Goal: Contribute content: Contribute content

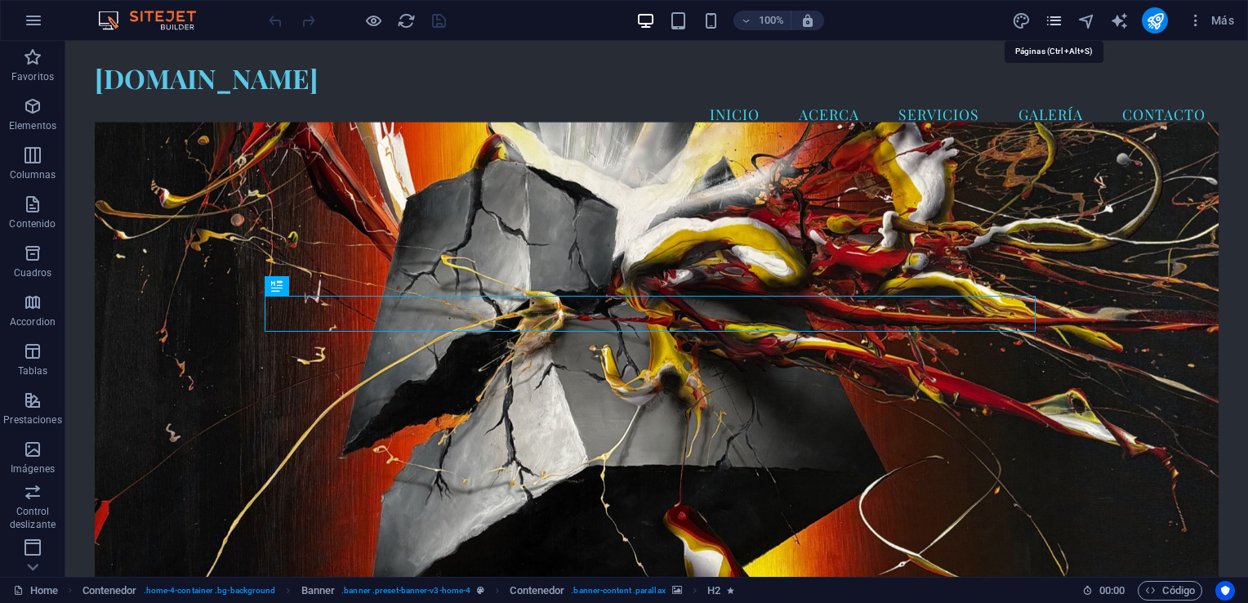
click at [1059, 22] on icon "pages" at bounding box center [1053, 20] width 19 height 19
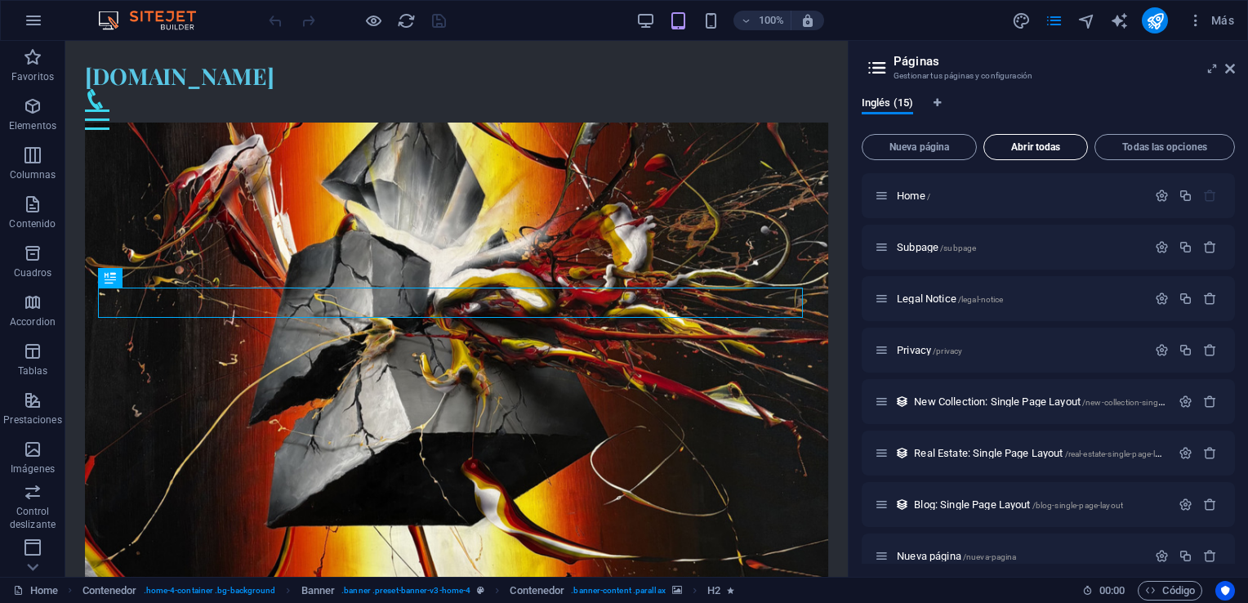
click at [1019, 149] on span "Abrir todas" at bounding box center [1035, 147] width 90 height 10
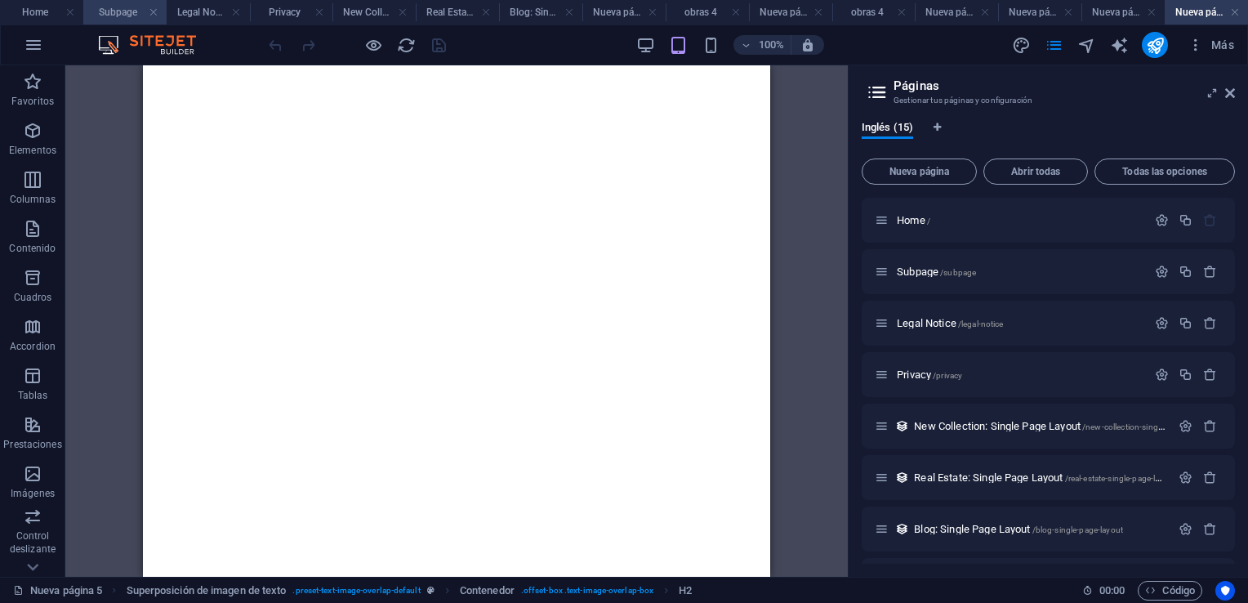
click at [121, 11] on h4 "Subpage" at bounding box center [124, 12] width 83 height 18
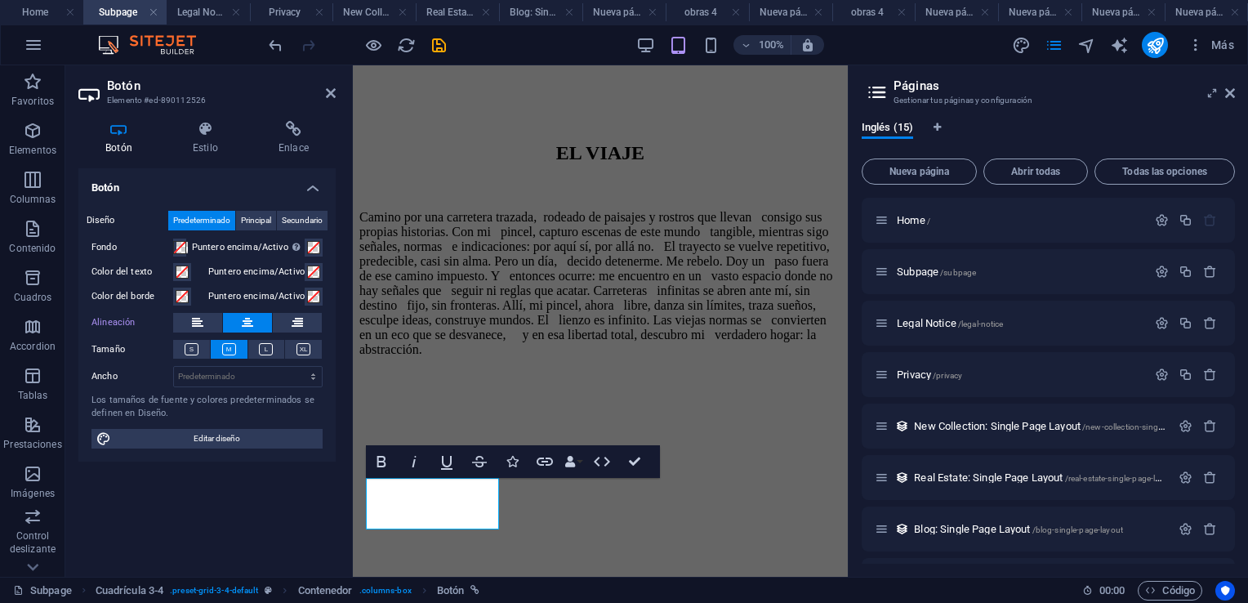
scroll to position [572, 0]
click at [205, 318] on button at bounding box center [197, 323] width 49 height 20
click at [334, 91] on icon at bounding box center [331, 93] width 10 height 13
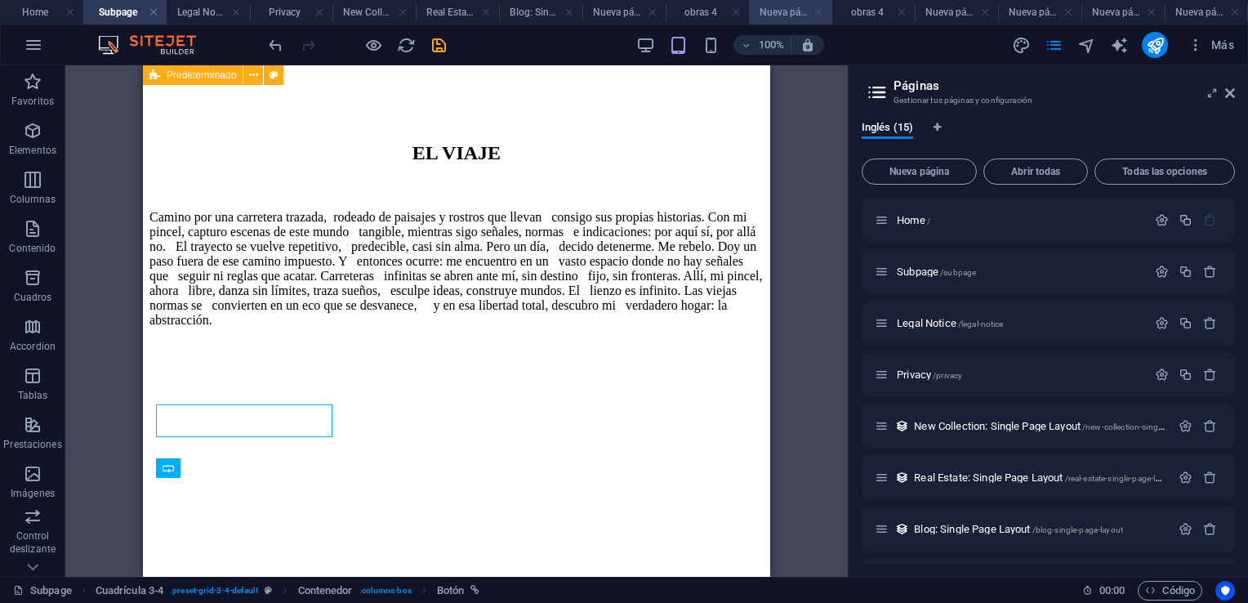
click at [815, 14] on link at bounding box center [818, 13] width 10 height 16
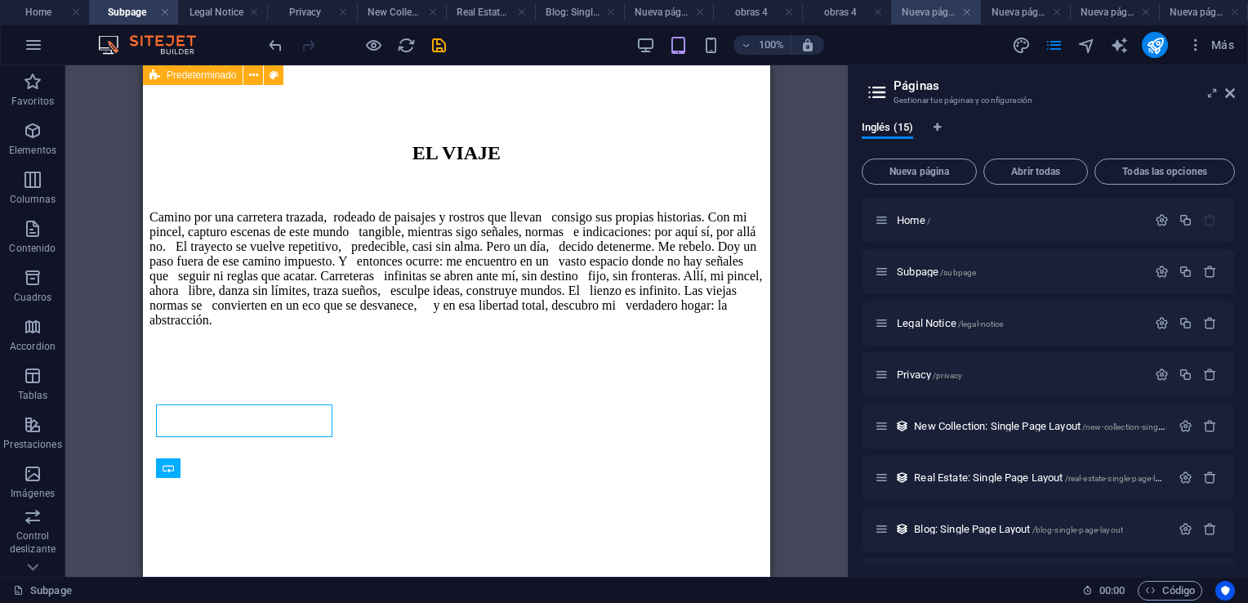
click at [932, 12] on h4 "Nueva página 1" at bounding box center [935, 12] width 89 height 18
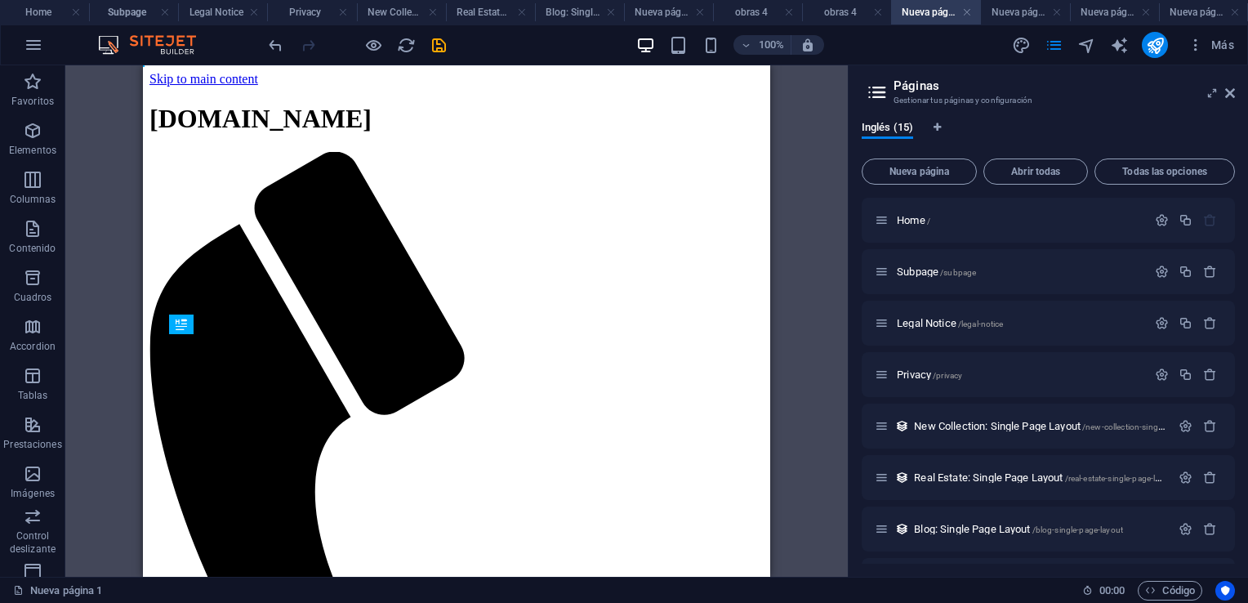
click at [932, 12] on h4 "Nueva página 1" at bounding box center [935, 12] width 89 height 18
click at [659, 14] on h4 "Nueva página" at bounding box center [668, 12] width 89 height 18
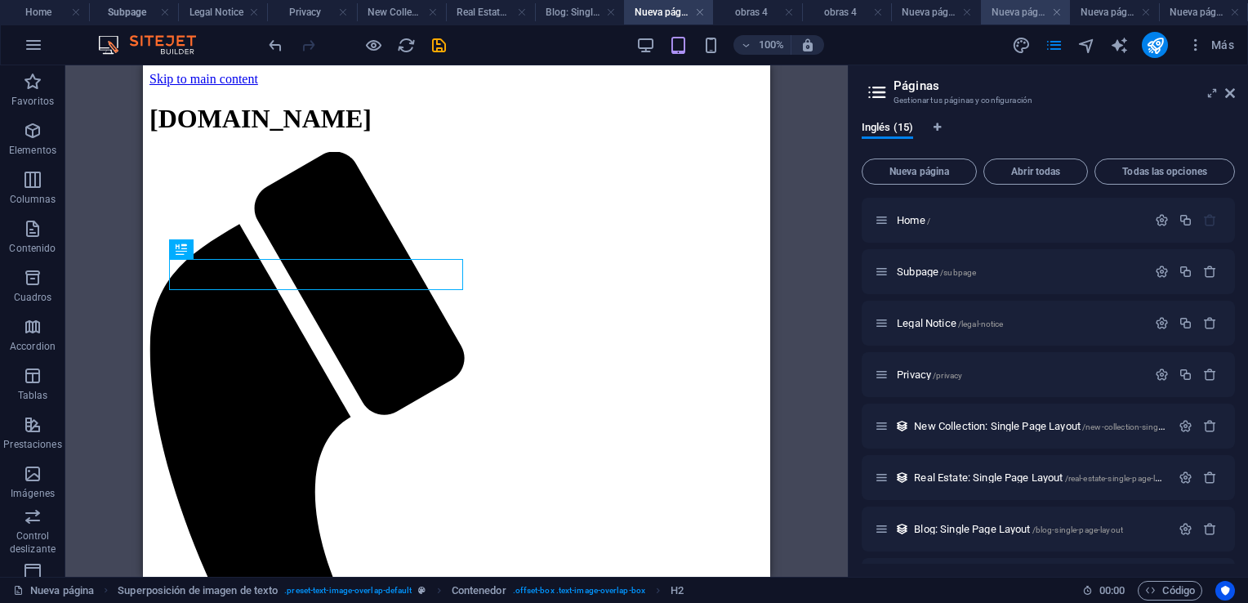
click at [1023, 7] on h4 "Nueva página 3" at bounding box center [1025, 12] width 89 height 18
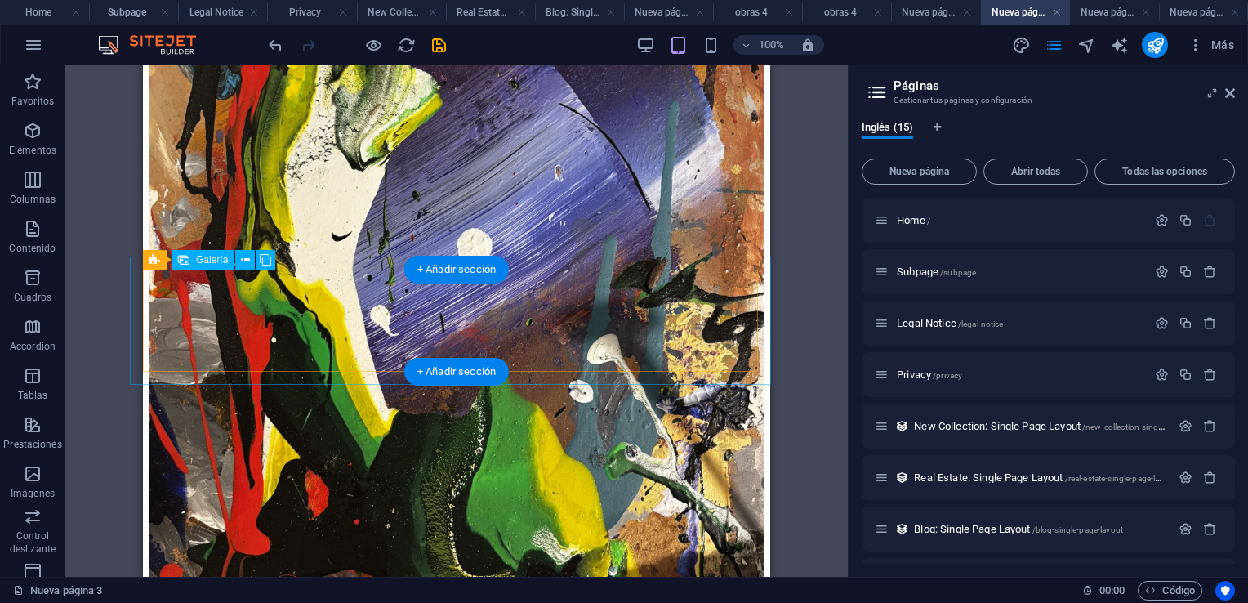
scroll to position [1388, 0]
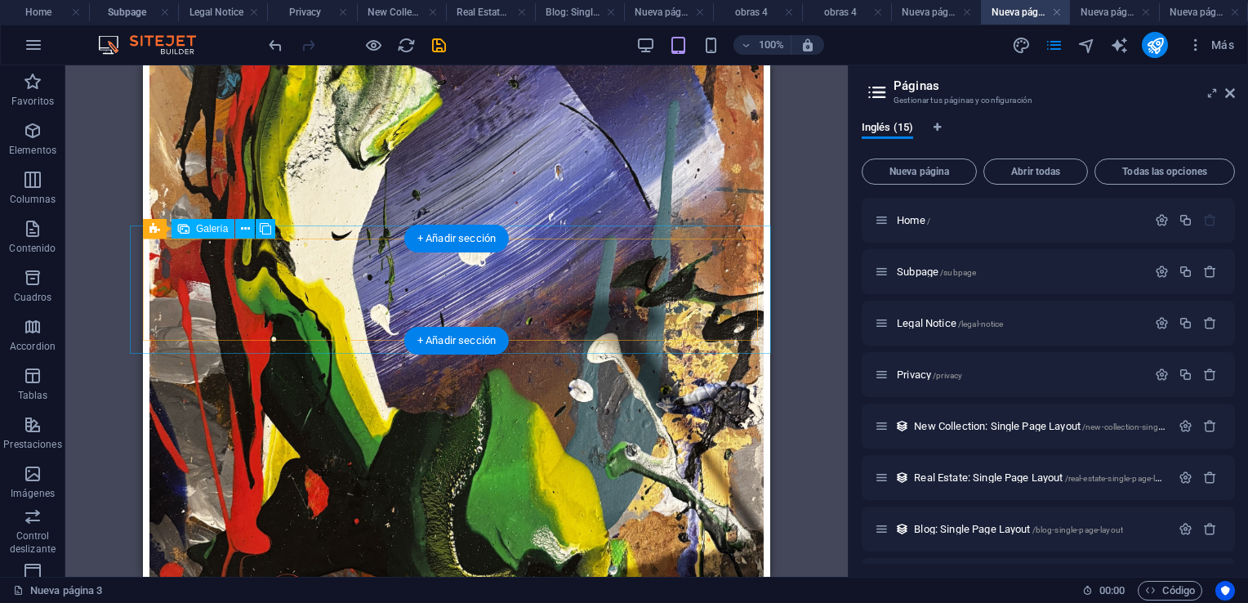
select select "4"
select select "px"
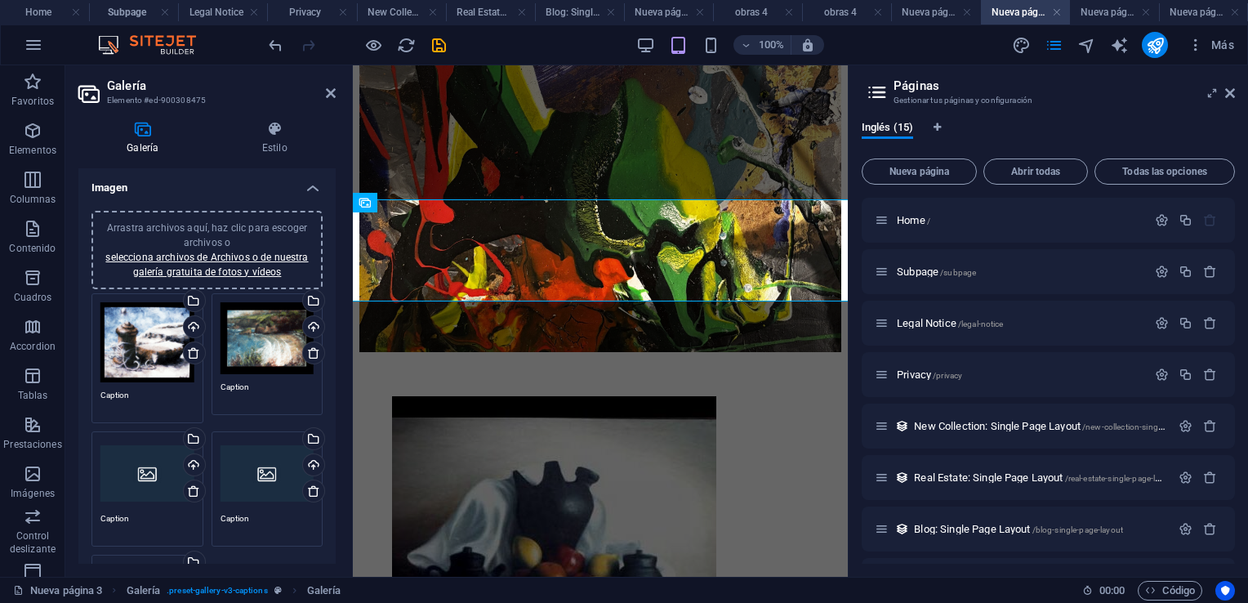
scroll to position [1161, 0]
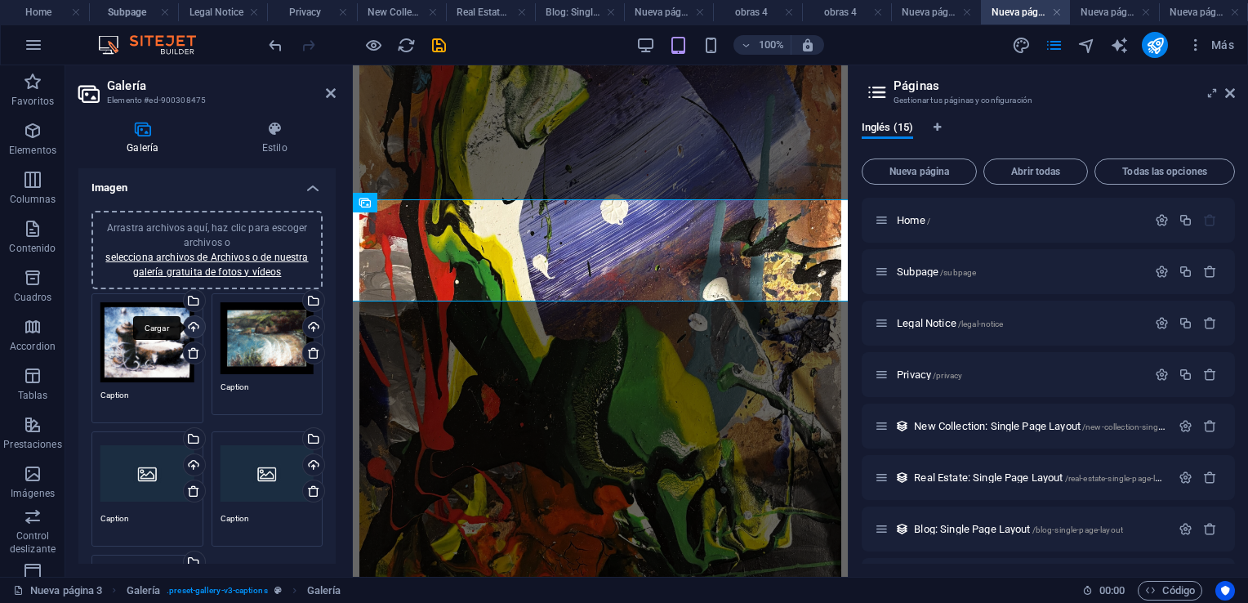
click at [189, 324] on div "Cargar" at bounding box center [192, 328] width 24 height 24
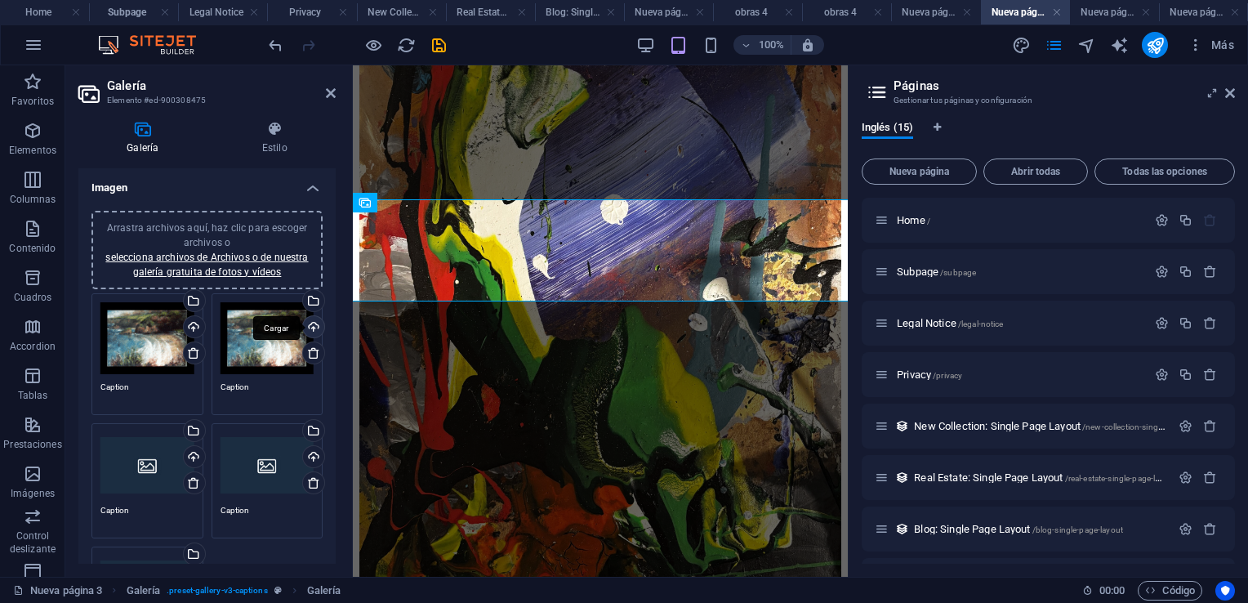
click at [314, 326] on div "Cargar" at bounding box center [312, 328] width 24 height 24
click at [313, 352] on icon at bounding box center [313, 352] width 13 height 13
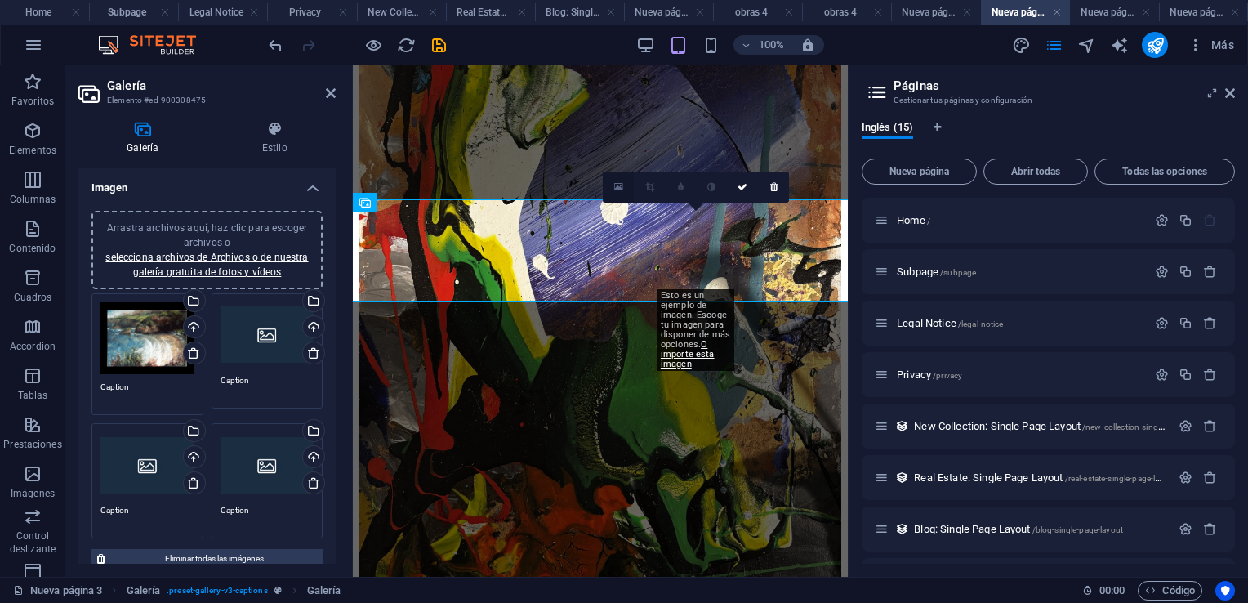
click at [616, 189] on icon at bounding box center [618, 186] width 9 height 11
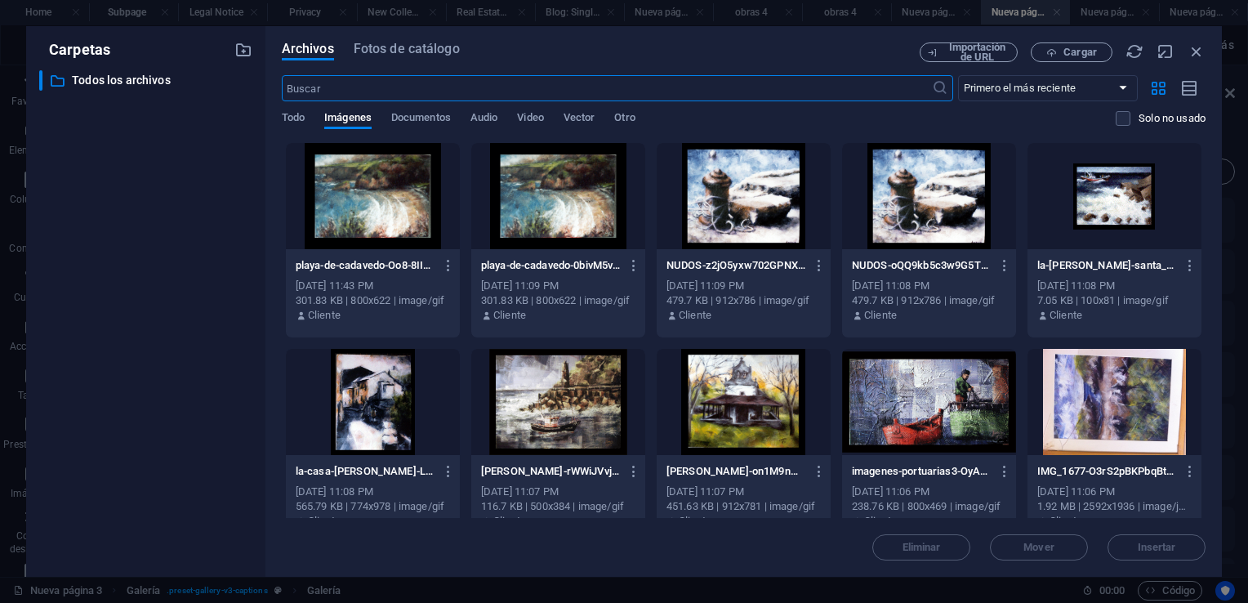
scroll to position [1952, 0]
click at [1194, 51] on icon "button" at bounding box center [1196, 51] width 18 height 18
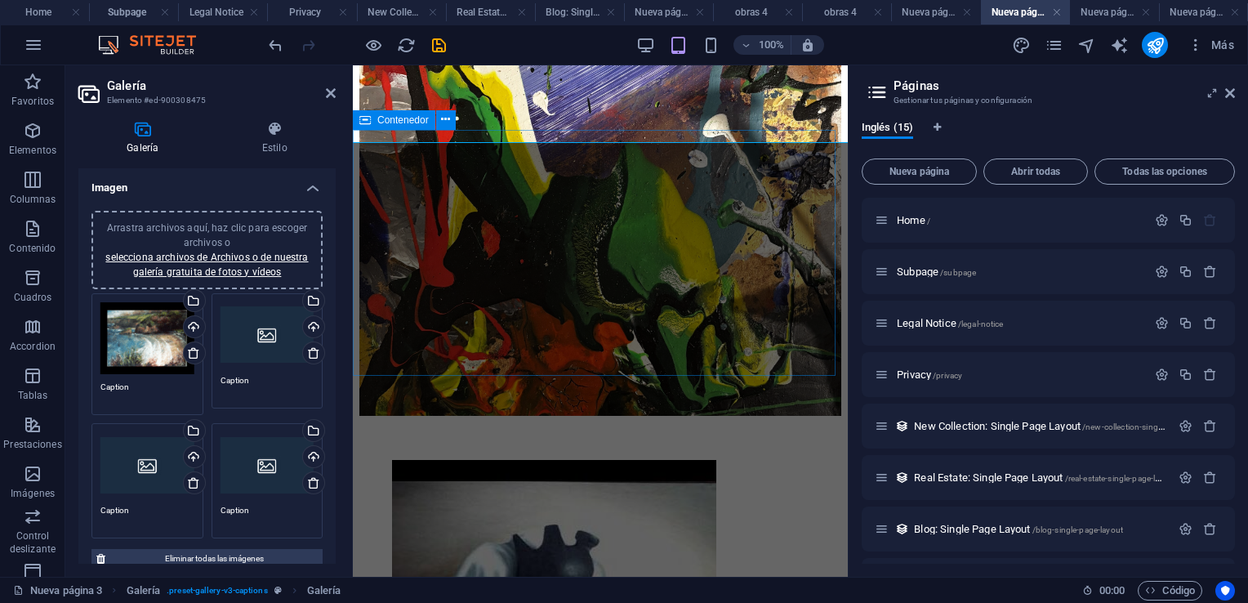
scroll to position [753, 0]
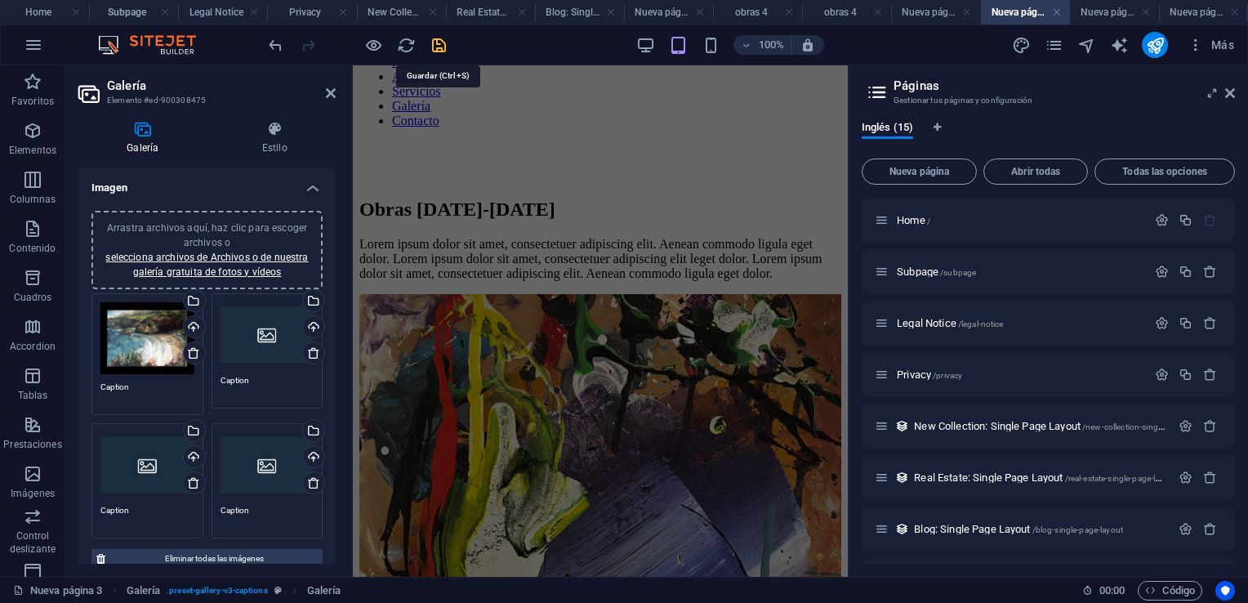
click at [438, 45] on icon "save" at bounding box center [438, 45] width 19 height 19
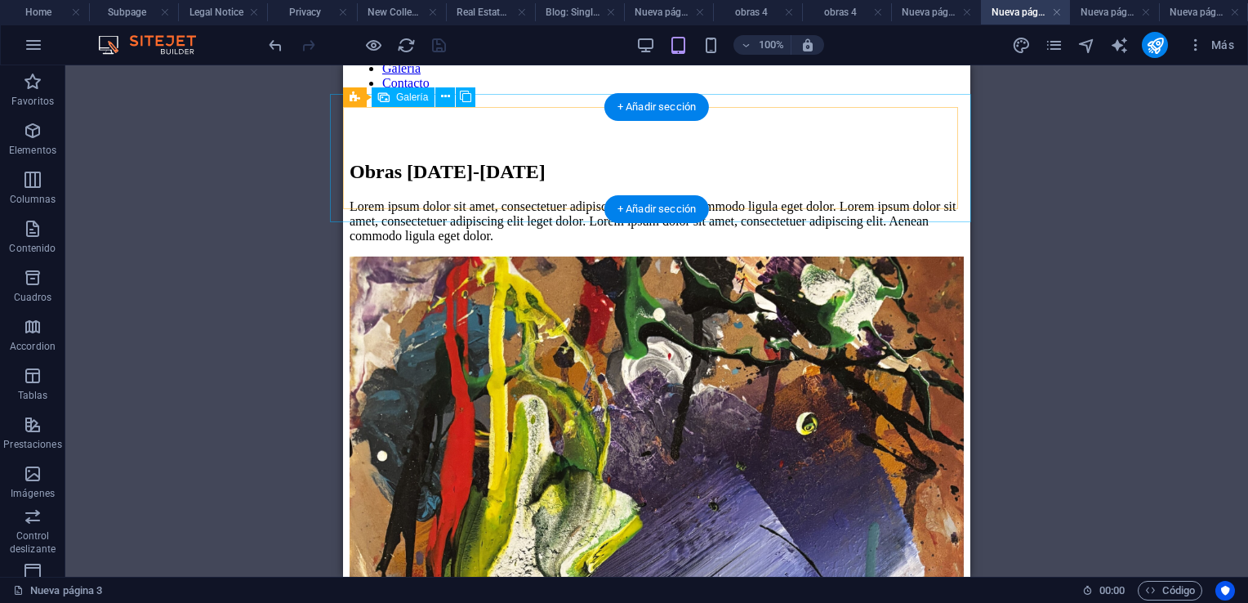
scroll to position [948, 0]
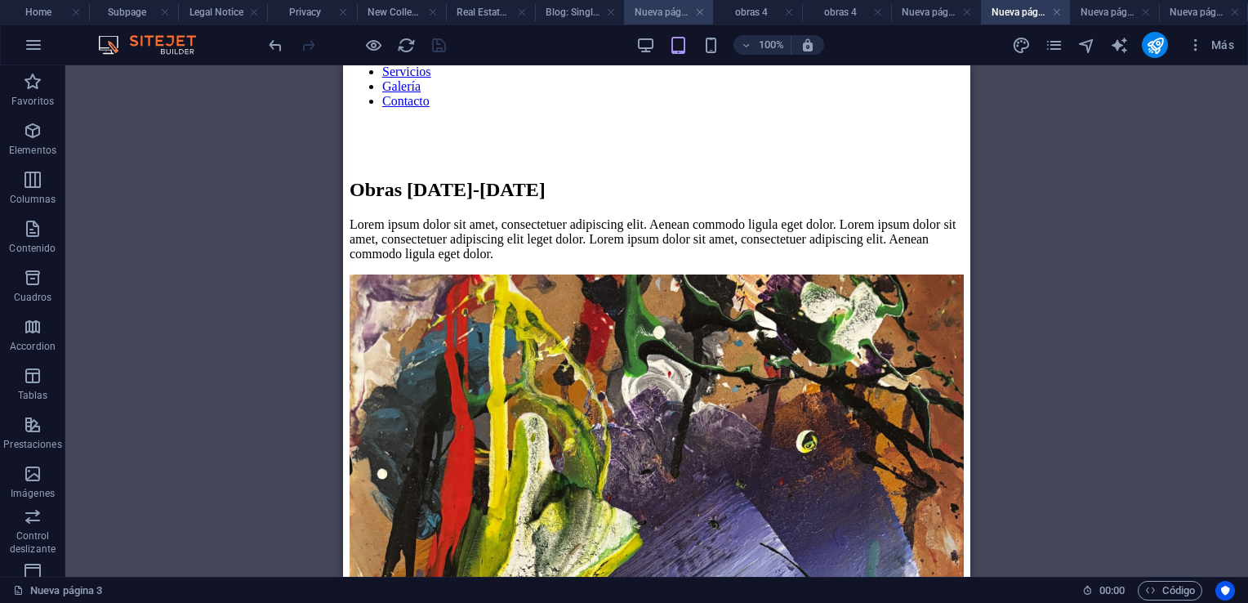
click at [647, 5] on h4 "Nueva página" at bounding box center [668, 12] width 89 height 18
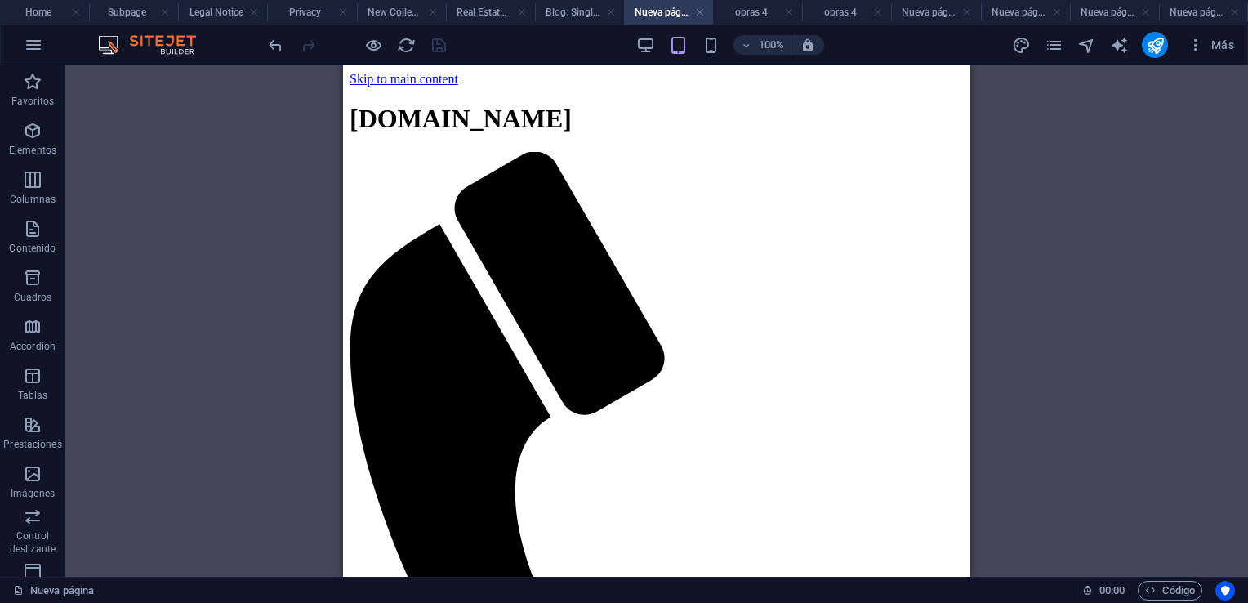
scroll to position [0, 0]
click at [750, 15] on h4 "obras 4" at bounding box center [757, 12] width 89 height 18
click at [932, 16] on h4 "Nueva página 1" at bounding box center [935, 12] width 89 height 18
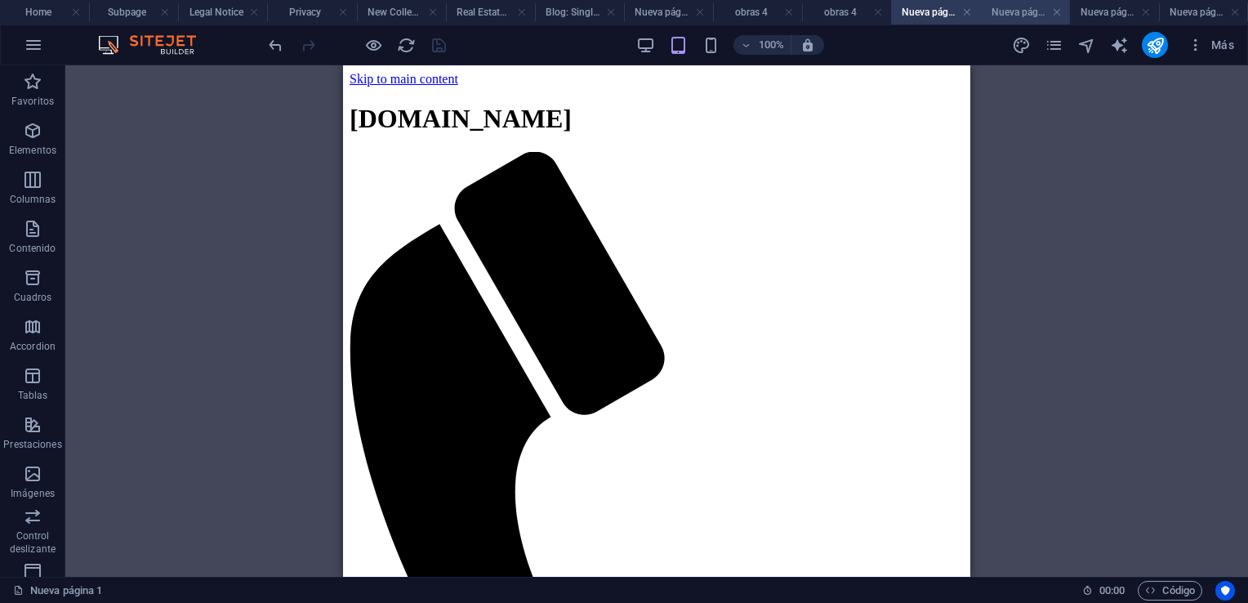
click at [1016, 9] on h4 "Nueva página 3" at bounding box center [1025, 12] width 89 height 18
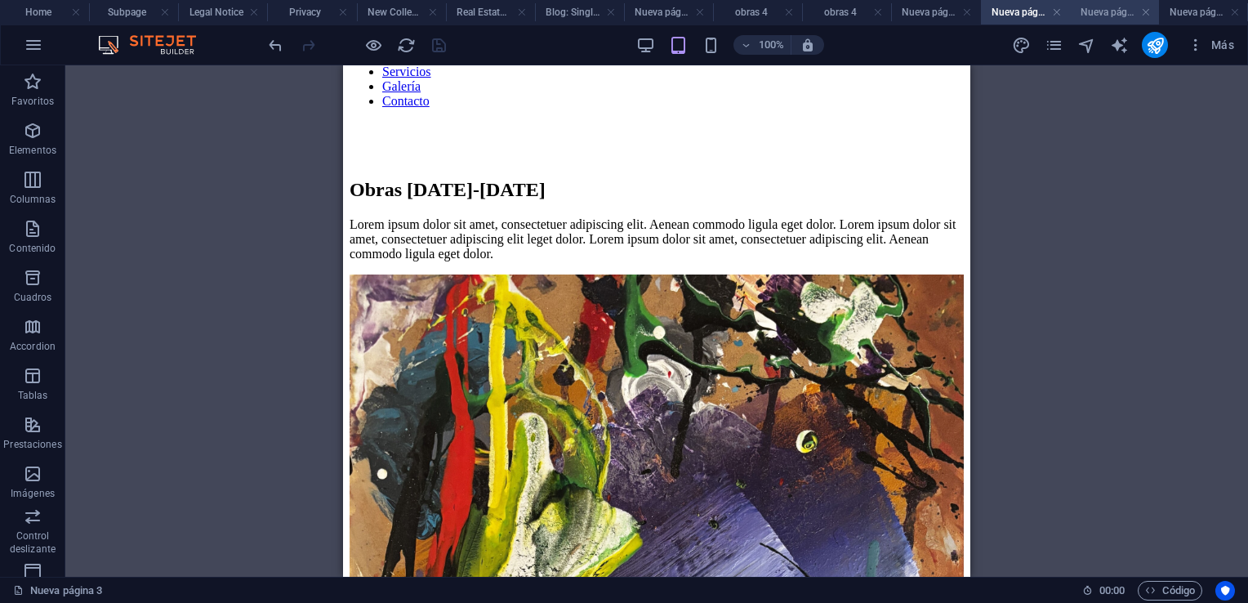
click at [1091, 3] on h4 "Nueva página 4" at bounding box center [1114, 12] width 89 height 18
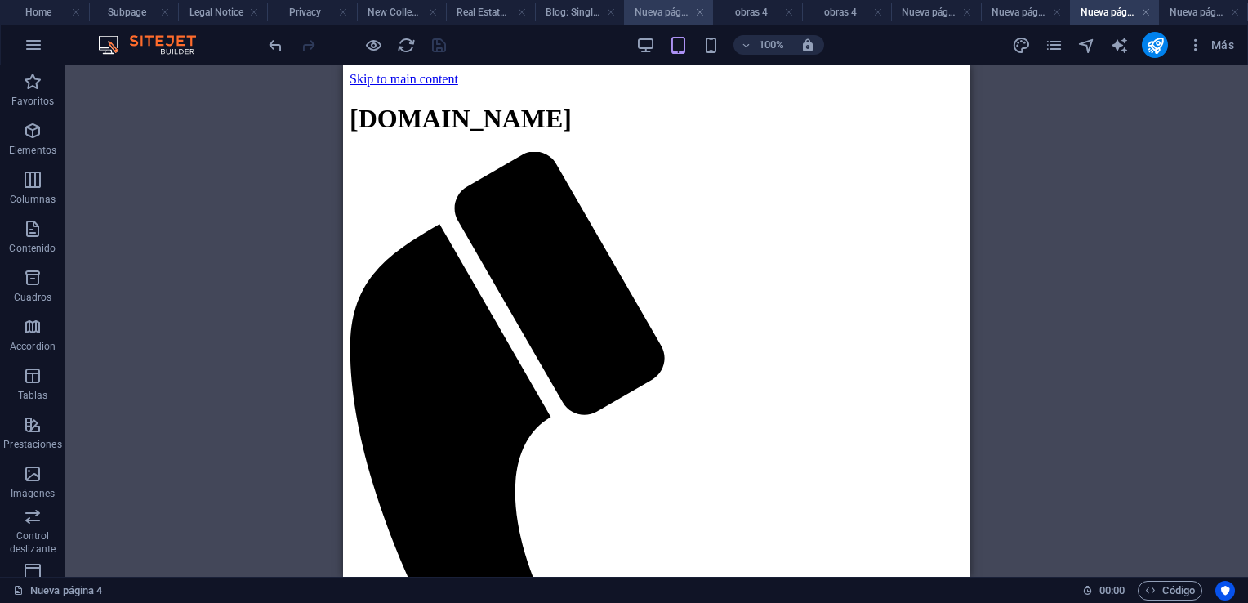
click at [634, 8] on h4 "Nueva página" at bounding box center [668, 12] width 89 height 18
click at [745, 11] on h4 "obras 4" at bounding box center [757, 12] width 89 height 18
click at [824, 11] on h4 "obras 4" at bounding box center [846, 12] width 89 height 18
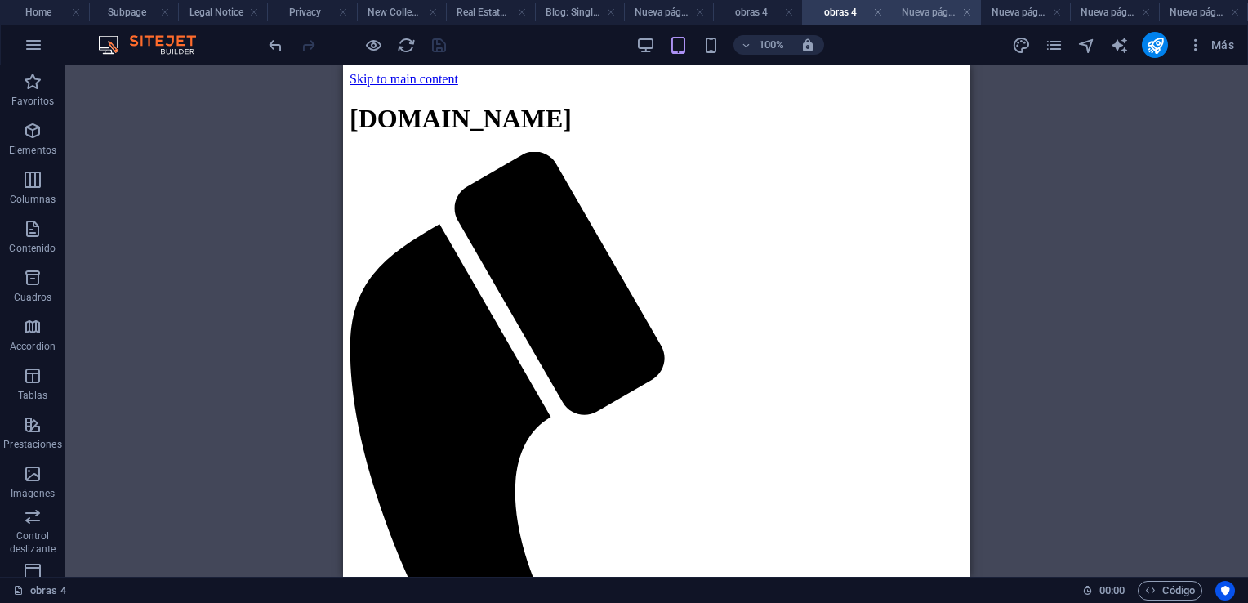
click at [928, 3] on h4 "Nueva página 1" at bounding box center [935, 12] width 89 height 18
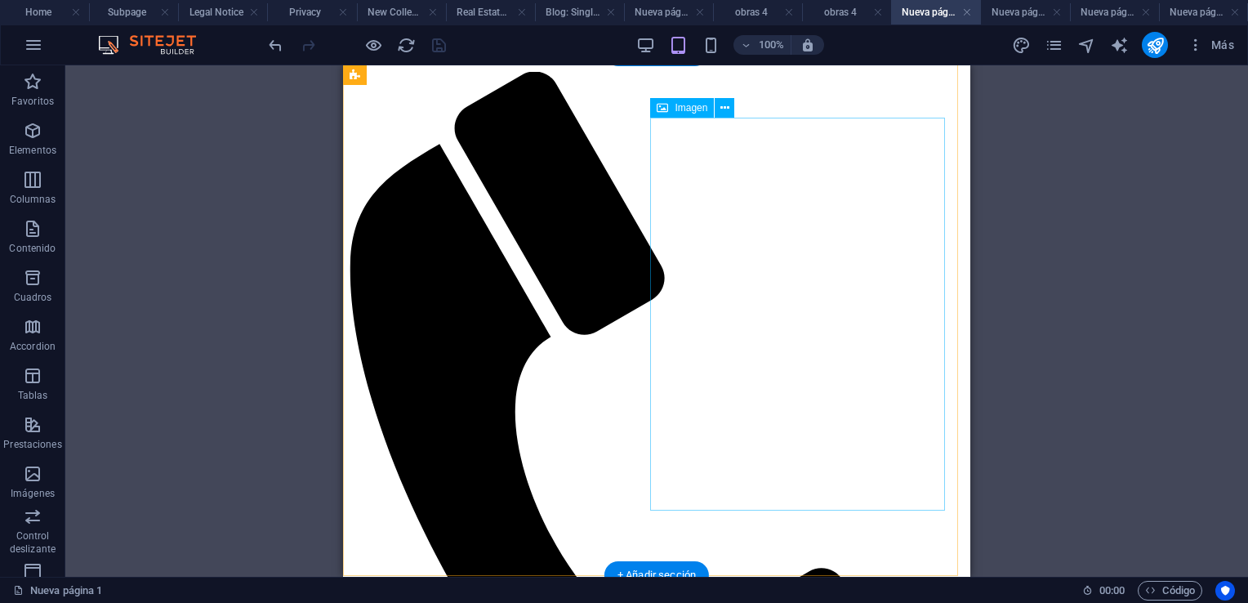
scroll to position [82, 0]
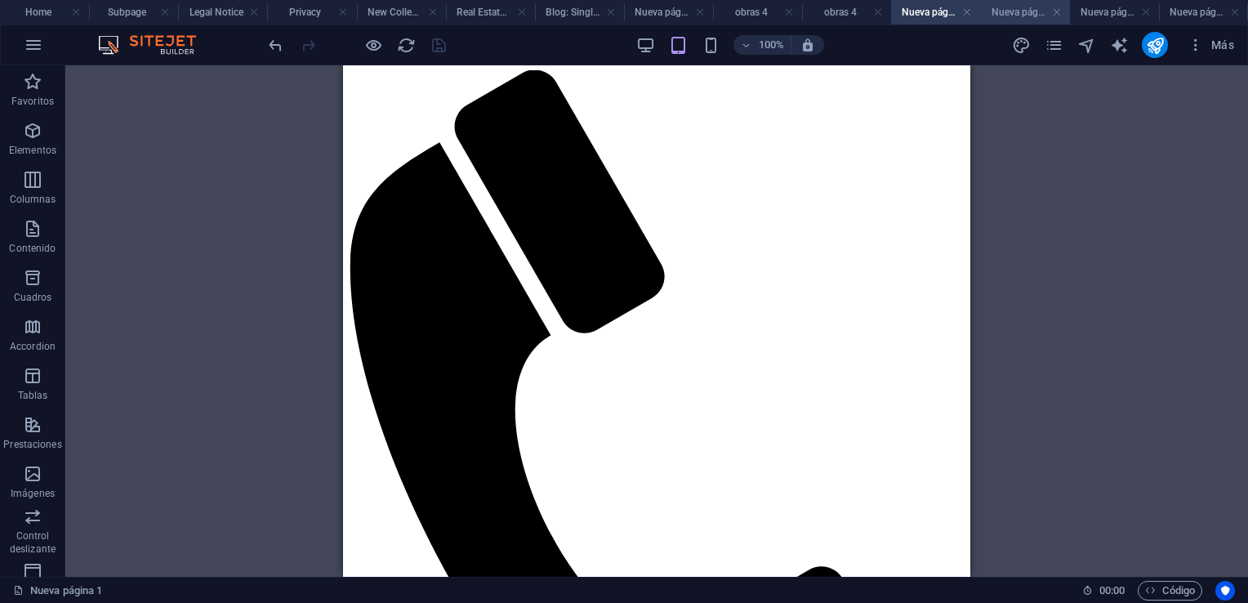
click at [1023, 11] on h4 "Nueva página 3" at bounding box center [1025, 12] width 89 height 18
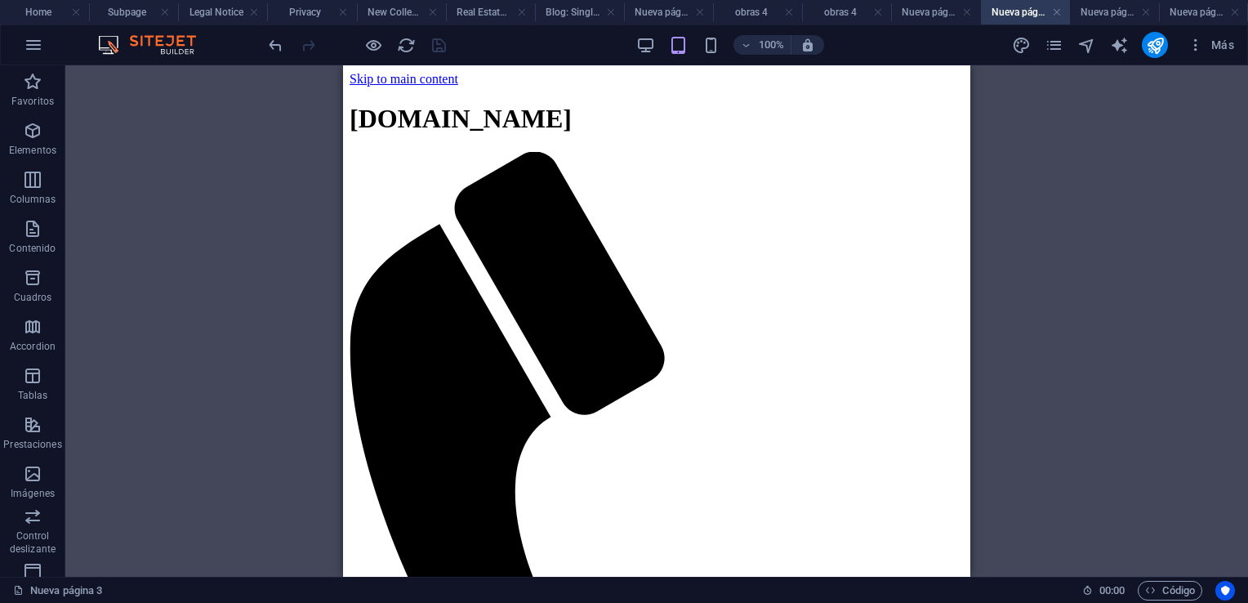
scroll to position [948, 0]
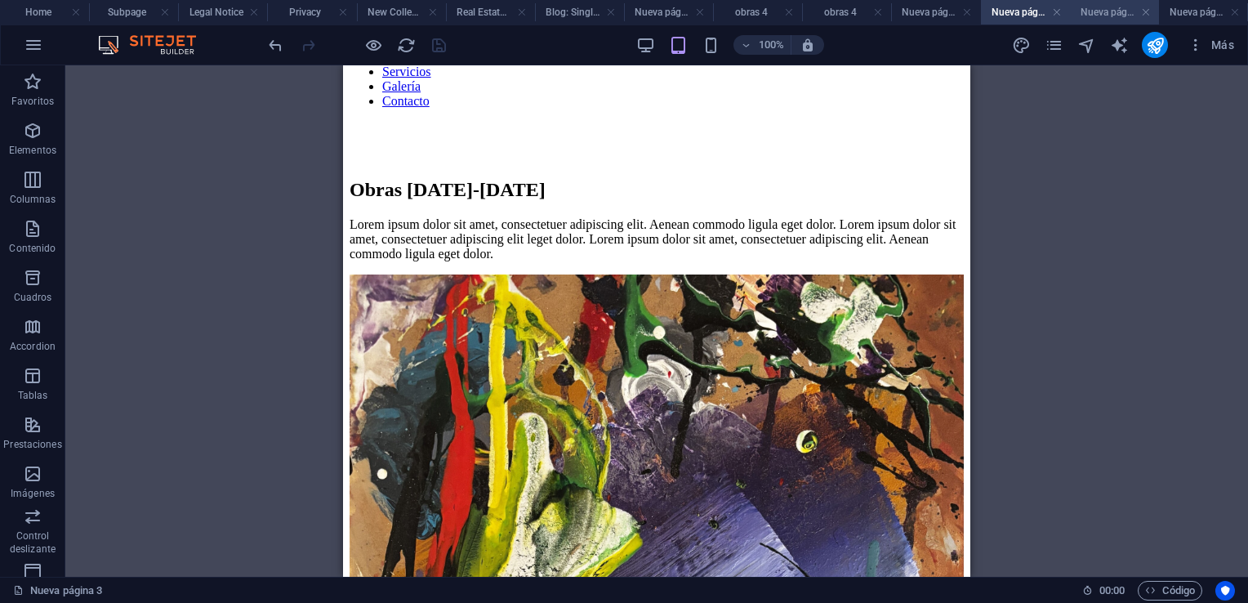
click at [1098, 15] on h4 "Nueva página 4" at bounding box center [1114, 12] width 89 height 18
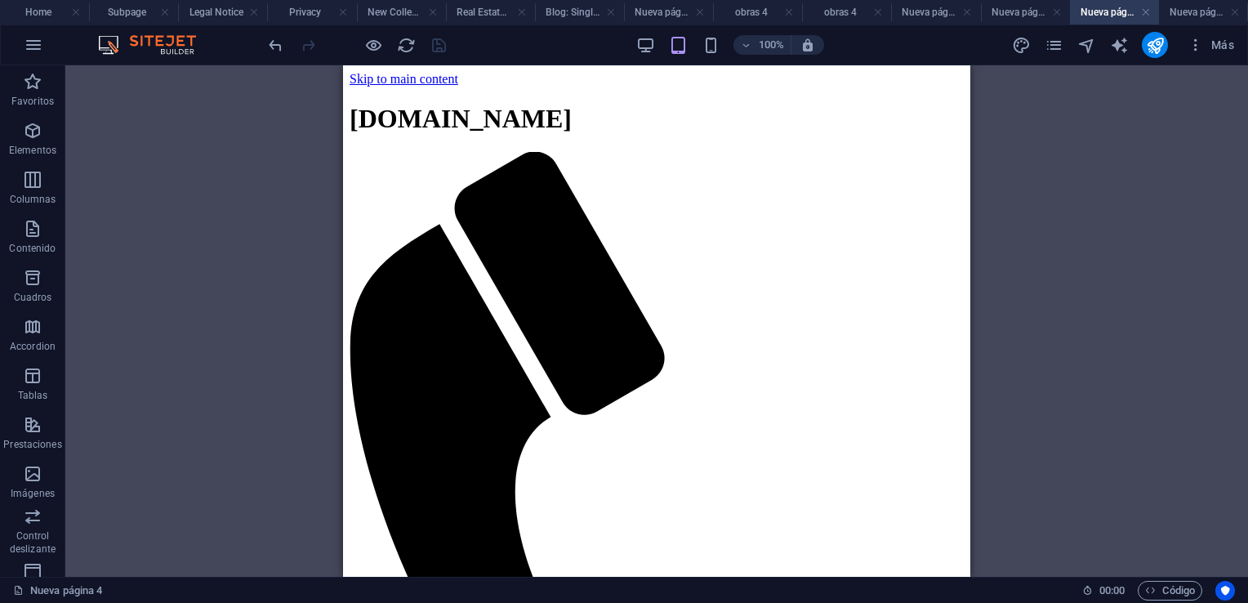
click at [1195, 11] on h4 "Nueva página 5" at bounding box center [1203, 12] width 89 height 18
click at [1192, 48] on icon "button" at bounding box center [1195, 45] width 16 height 16
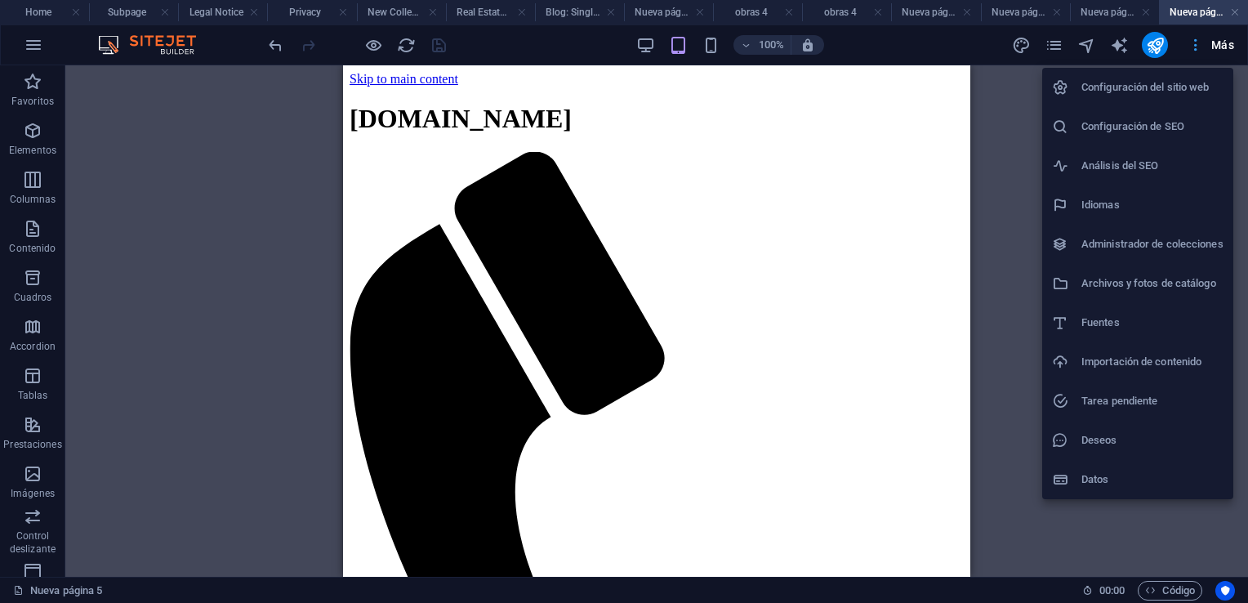
click at [1192, 48] on div at bounding box center [624, 301] width 1248 height 603
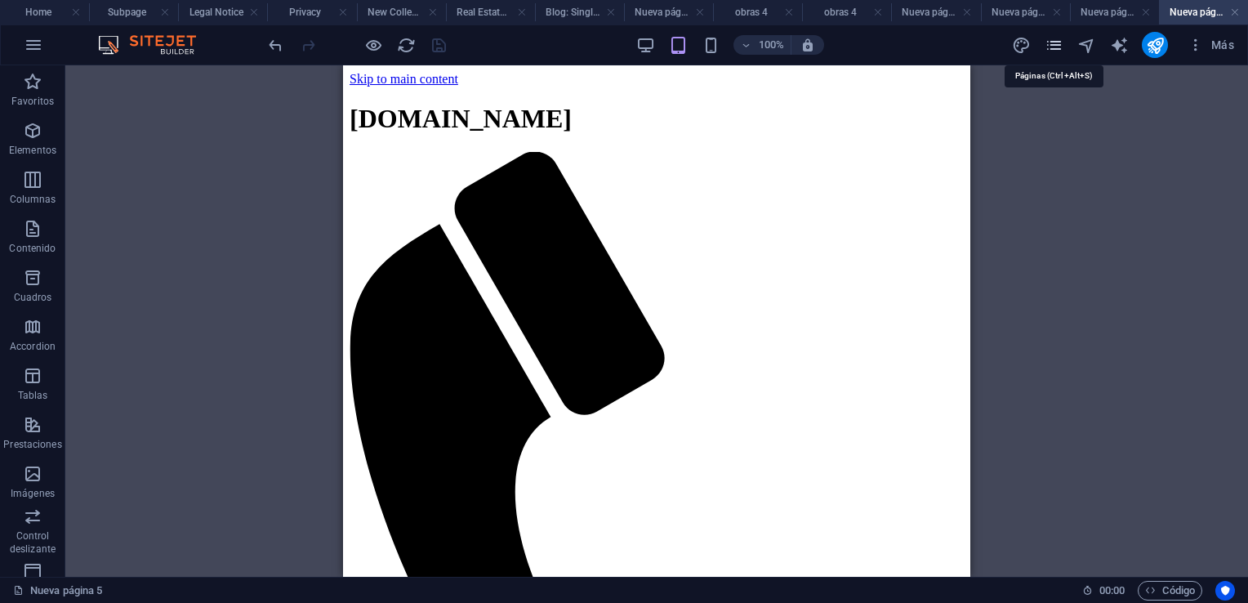
click at [1057, 46] on icon "pages" at bounding box center [1053, 45] width 19 height 19
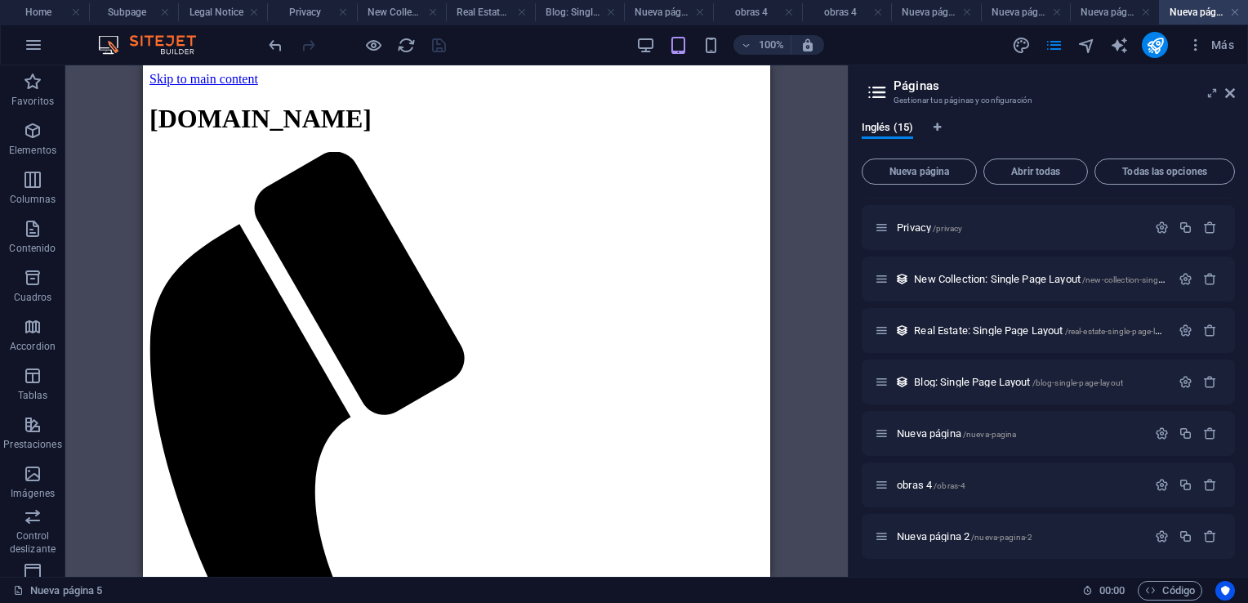
scroll to position [327, 0]
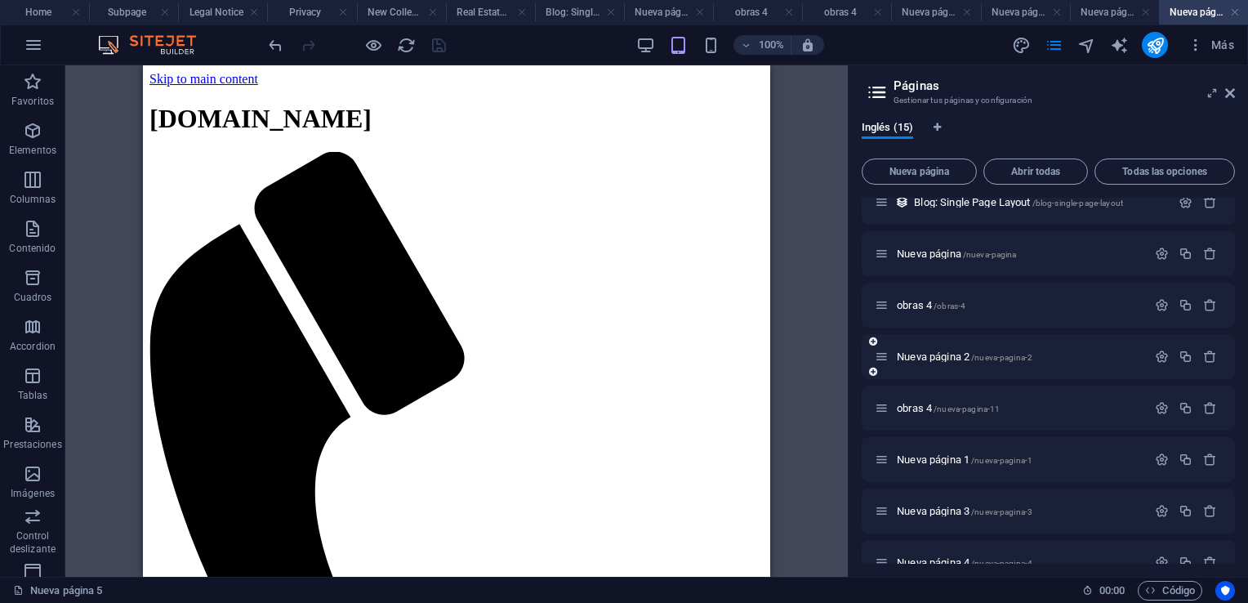
click at [968, 363] on div "Nueva página 2 /nueva-pagina-2" at bounding box center [1010, 356] width 272 height 19
click at [963, 353] on span "Nueva página 2 /nueva-pagina-2" at bounding box center [964, 356] width 136 height 12
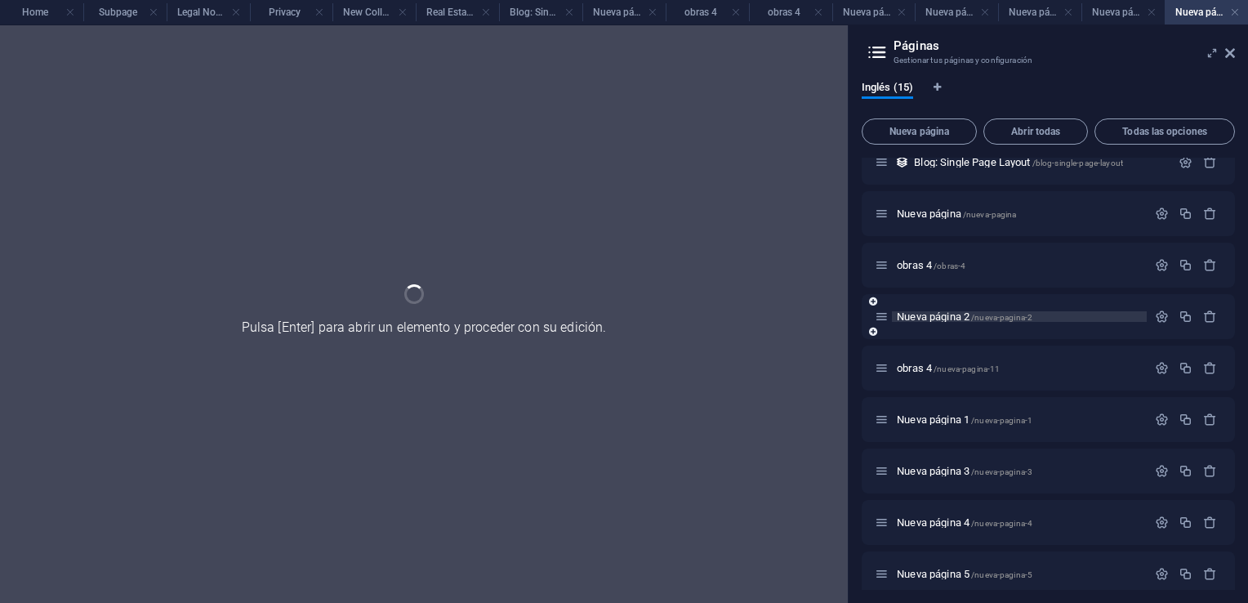
click at [963, 353] on div "obras 4 /nueva-pagina-11" at bounding box center [1047, 367] width 373 height 45
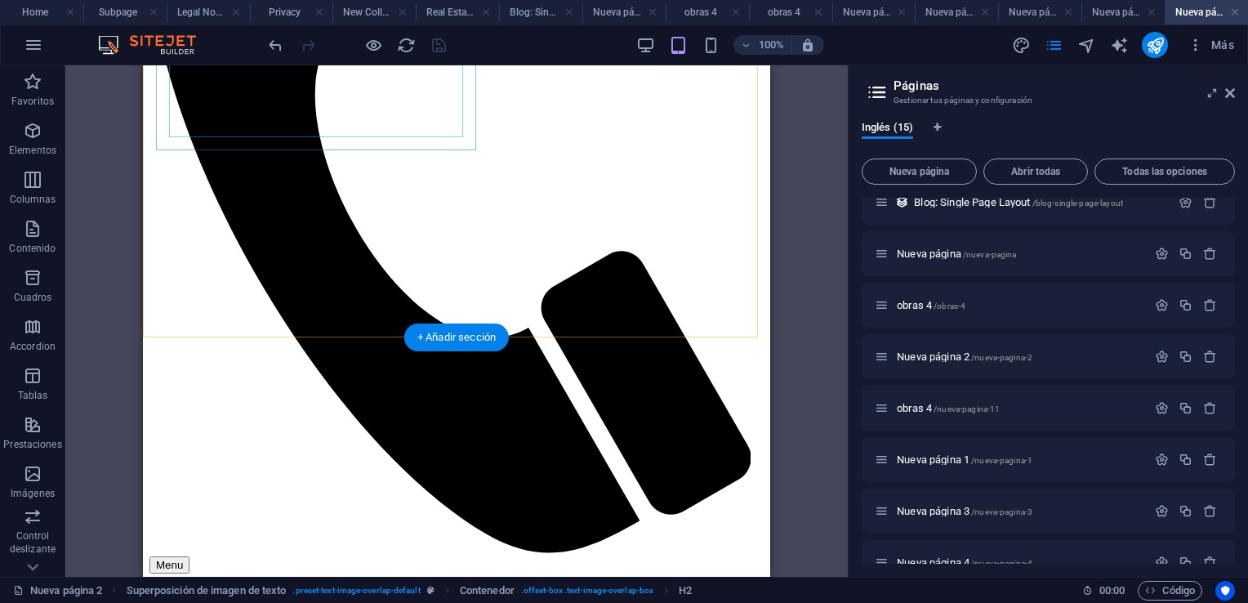
scroll to position [408, 0]
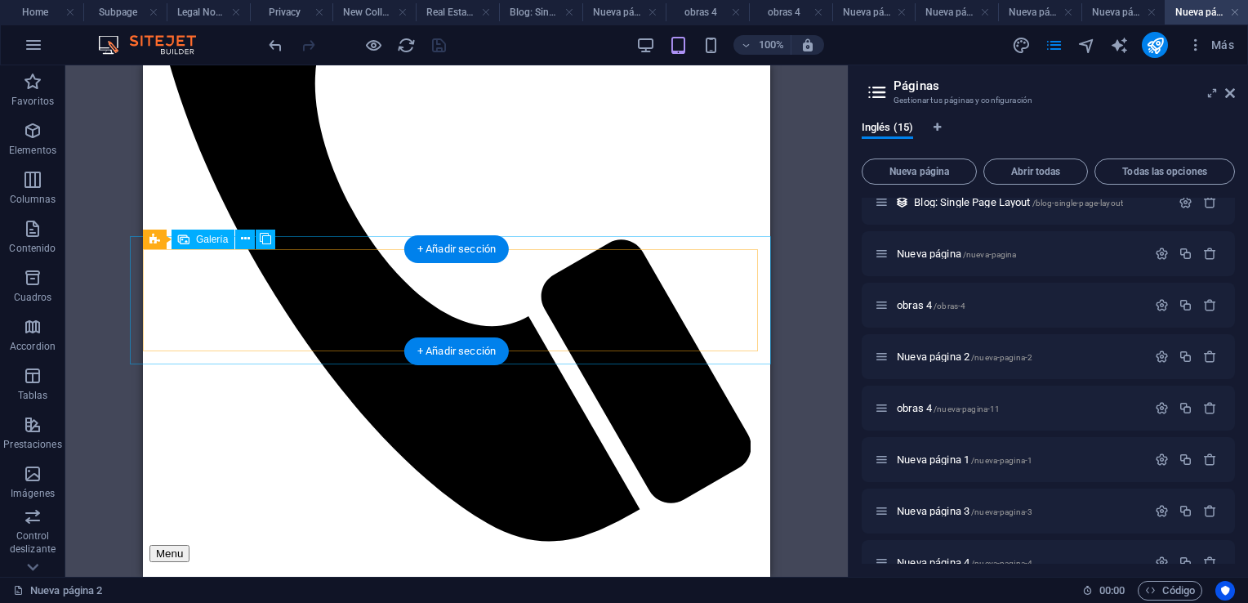
select select "4"
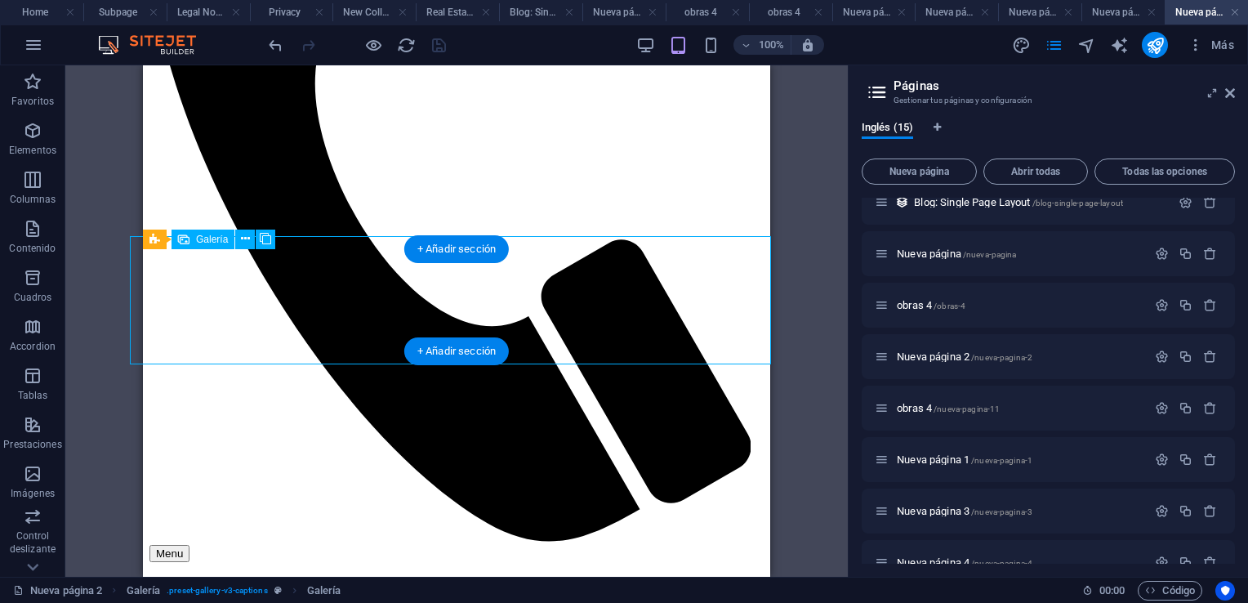
select select "px"
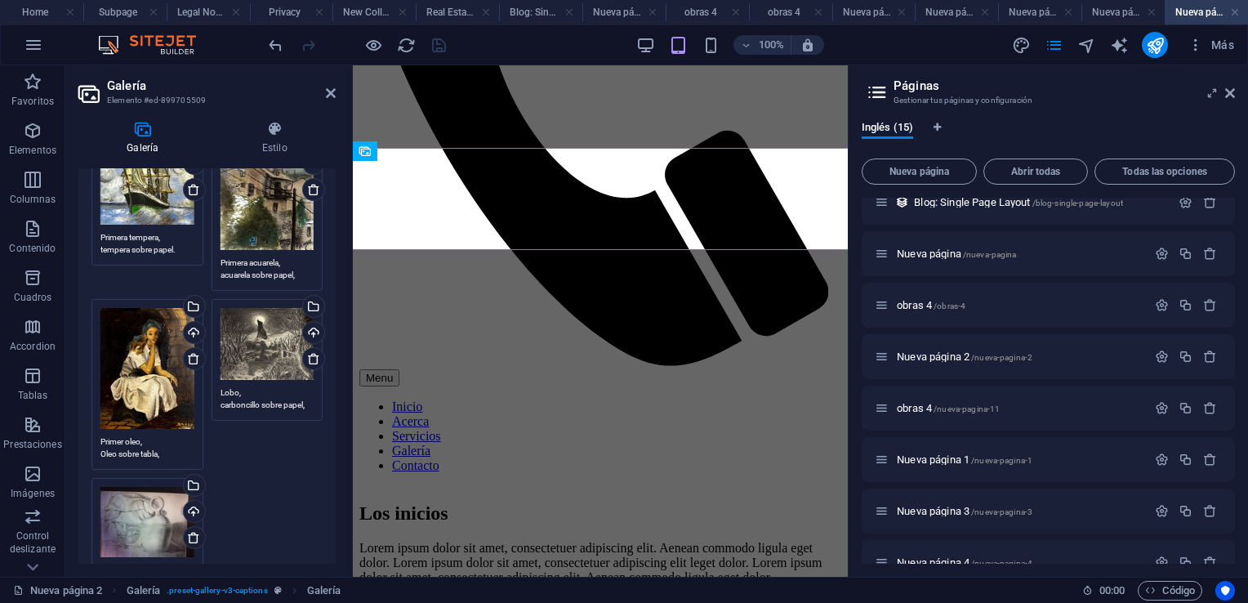
scroll to position [245, 0]
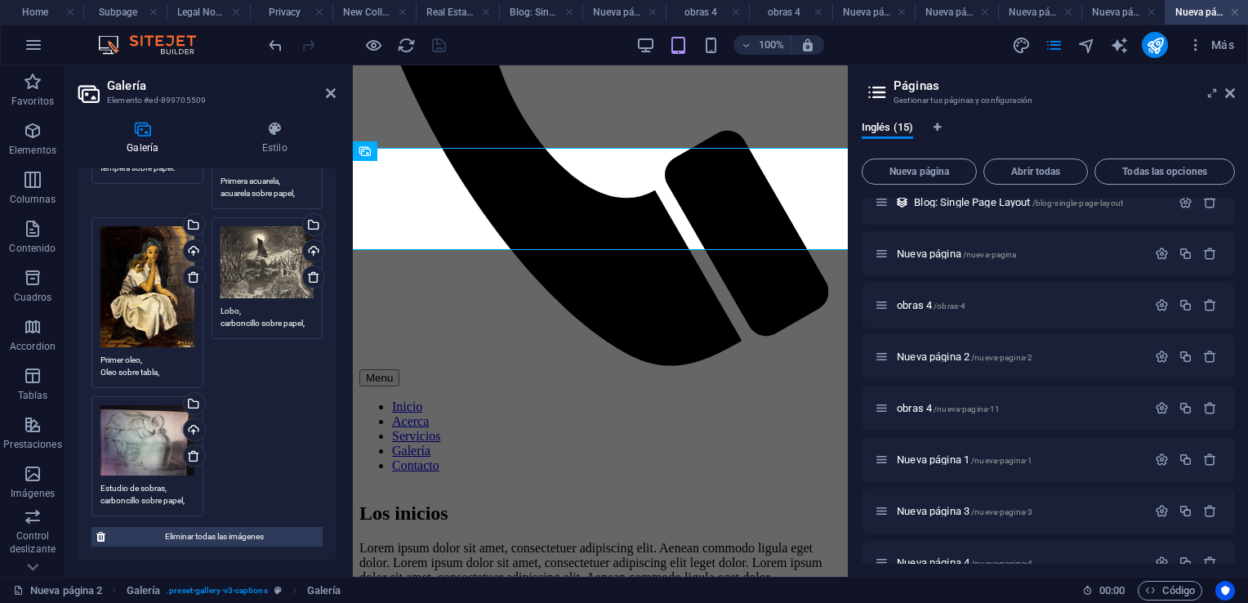
click at [176, 486] on textarea "Estudio de sobras, carboncillo sobre papel, ?" at bounding box center [147, 494] width 94 height 24
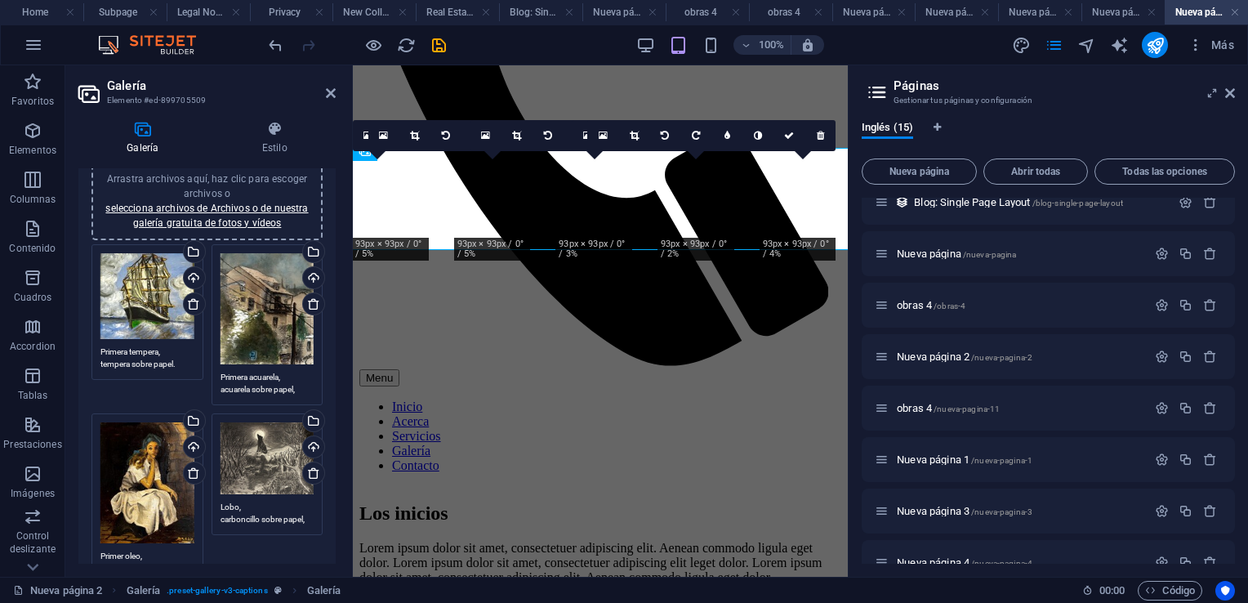
scroll to position [0, 0]
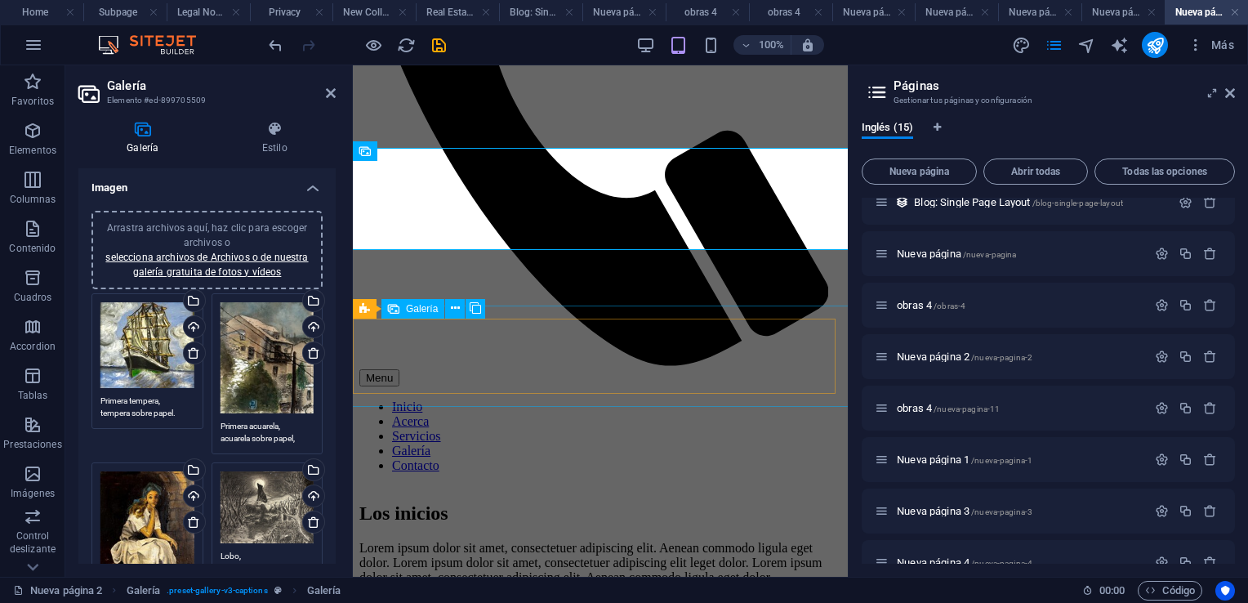
type textarea "Estudio de sombras, carboncillo sobre papel, ?"
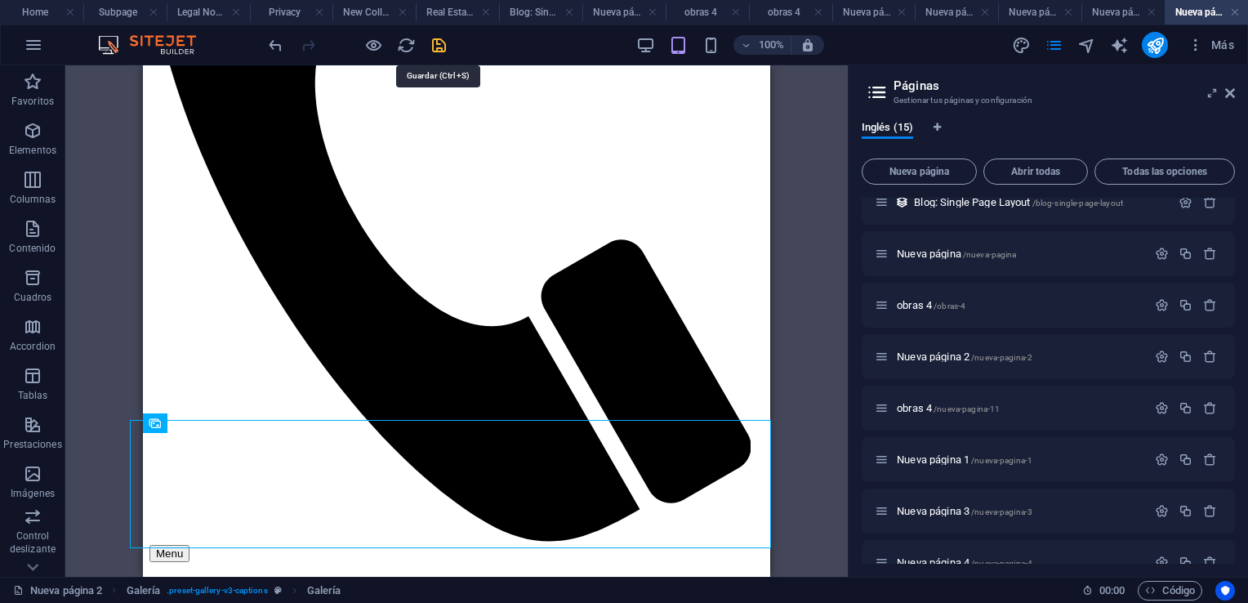
click at [439, 41] on icon "save" at bounding box center [438, 45] width 19 height 19
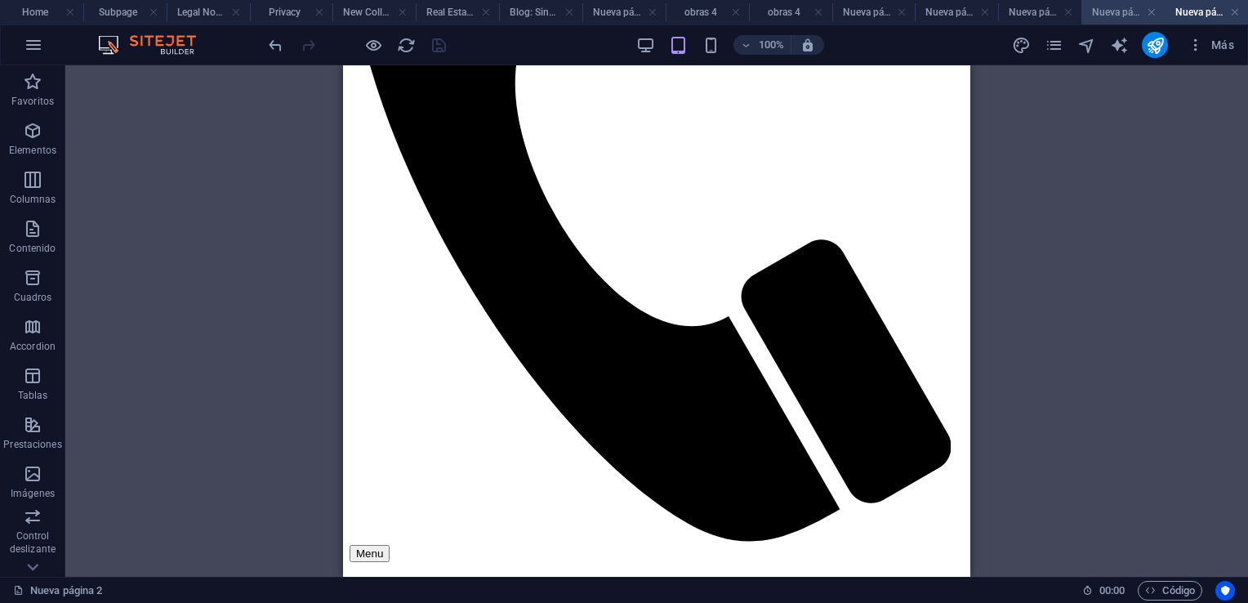
click at [1104, 8] on h4 "Nueva página 5" at bounding box center [1122, 12] width 83 height 18
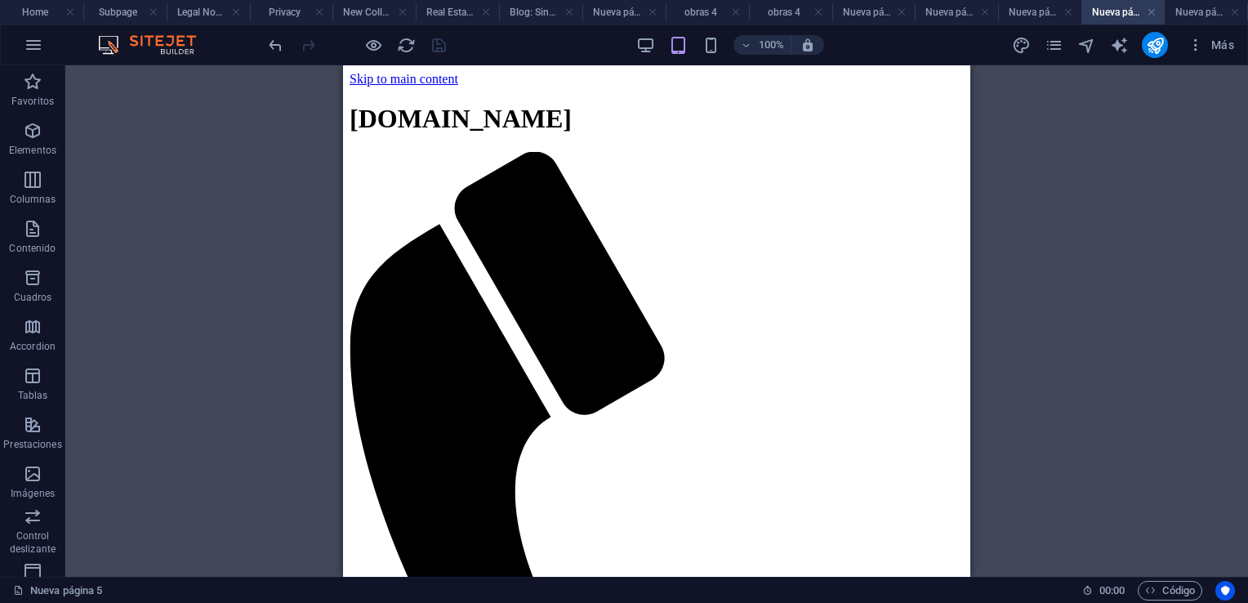
click at [1200, 11] on h4 "Nueva página 2" at bounding box center [1205, 12] width 83 height 18
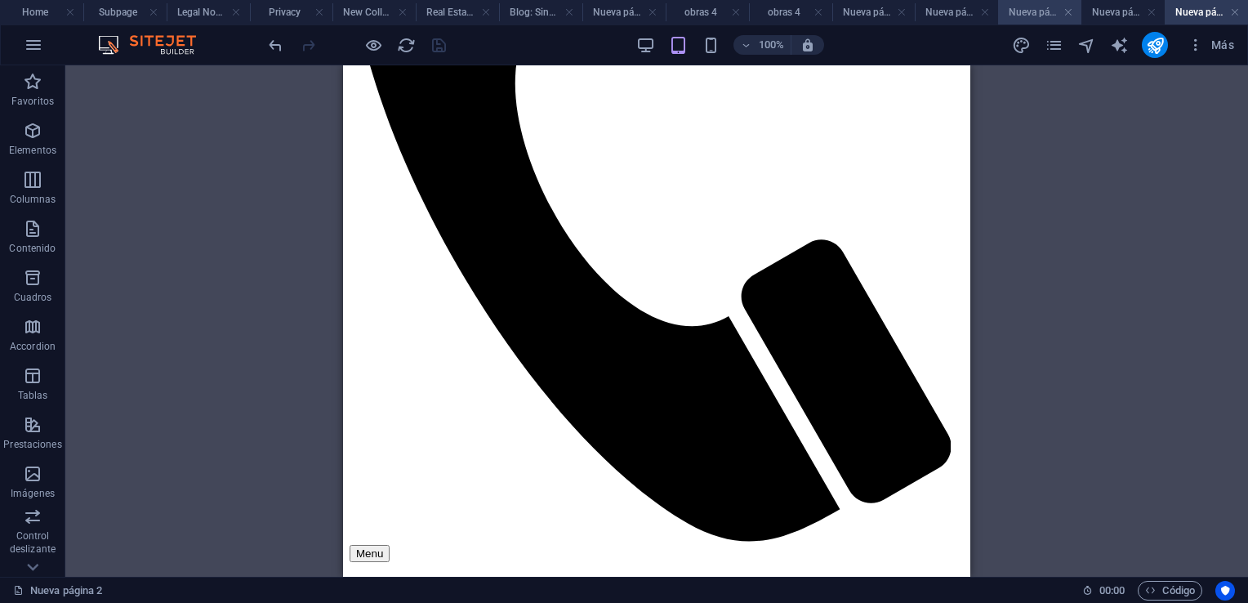
click at [1039, 11] on h4 "Nueva página 4" at bounding box center [1039, 12] width 83 height 18
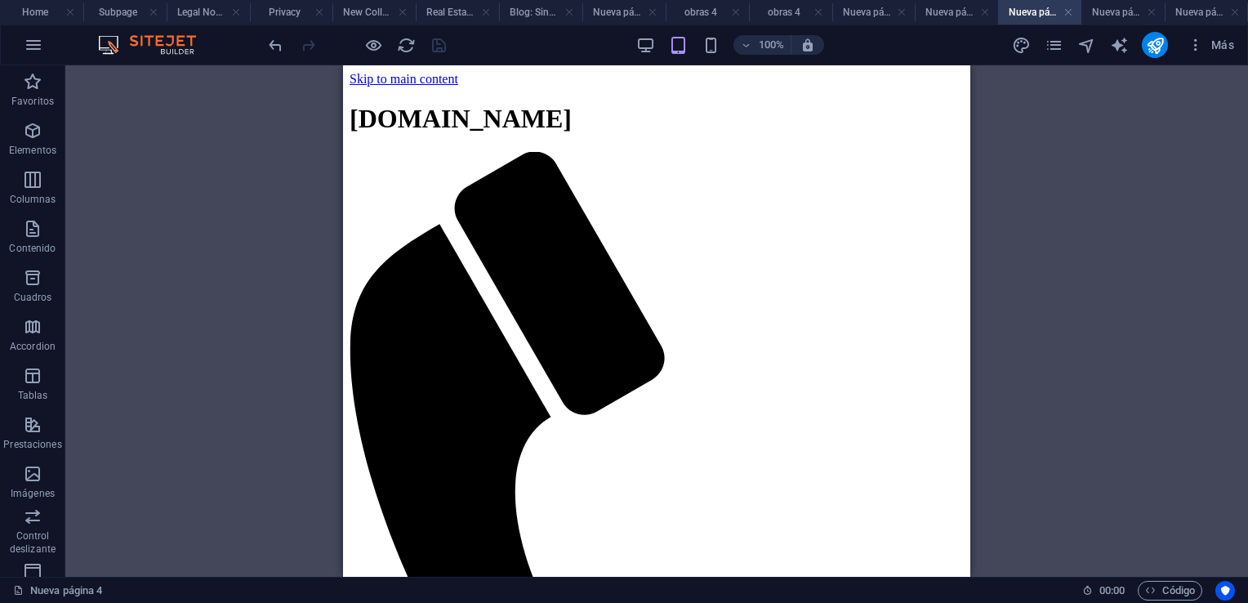
click at [1039, 11] on h4 "Nueva página 4" at bounding box center [1039, 12] width 83 height 18
click at [1105, 10] on h4 "Nueva página 5" at bounding box center [1122, 12] width 83 height 18
click at [961, 14] on h4 "Nueva página 3" at bounding box center [955, 12] width 83 height 18
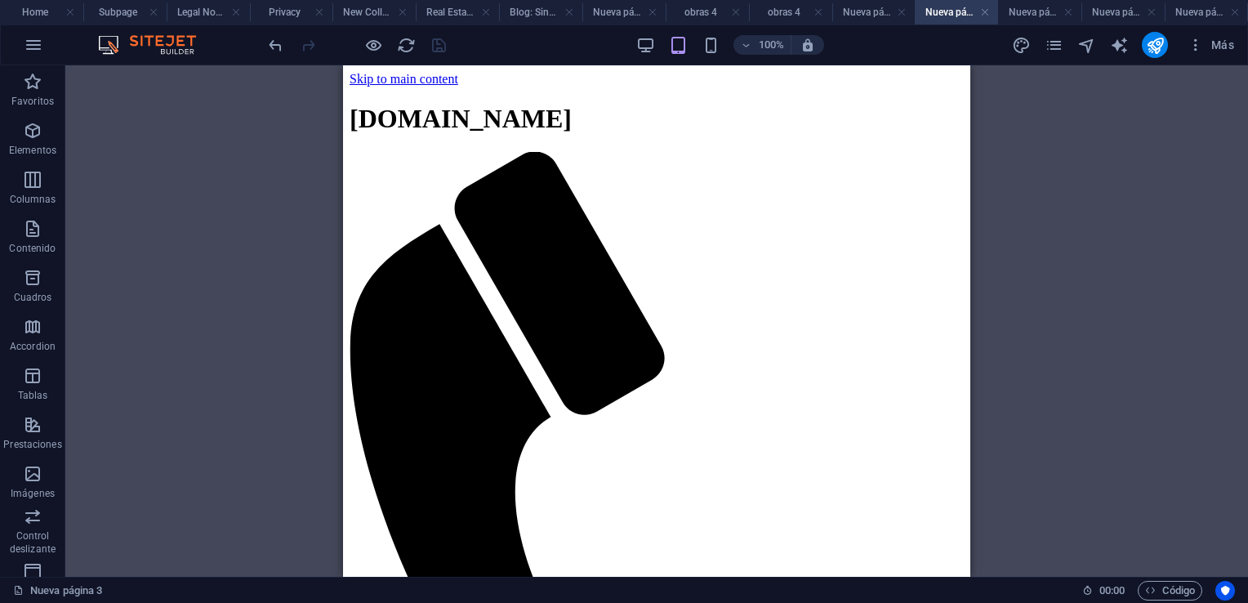
scroll to position [948, 0]
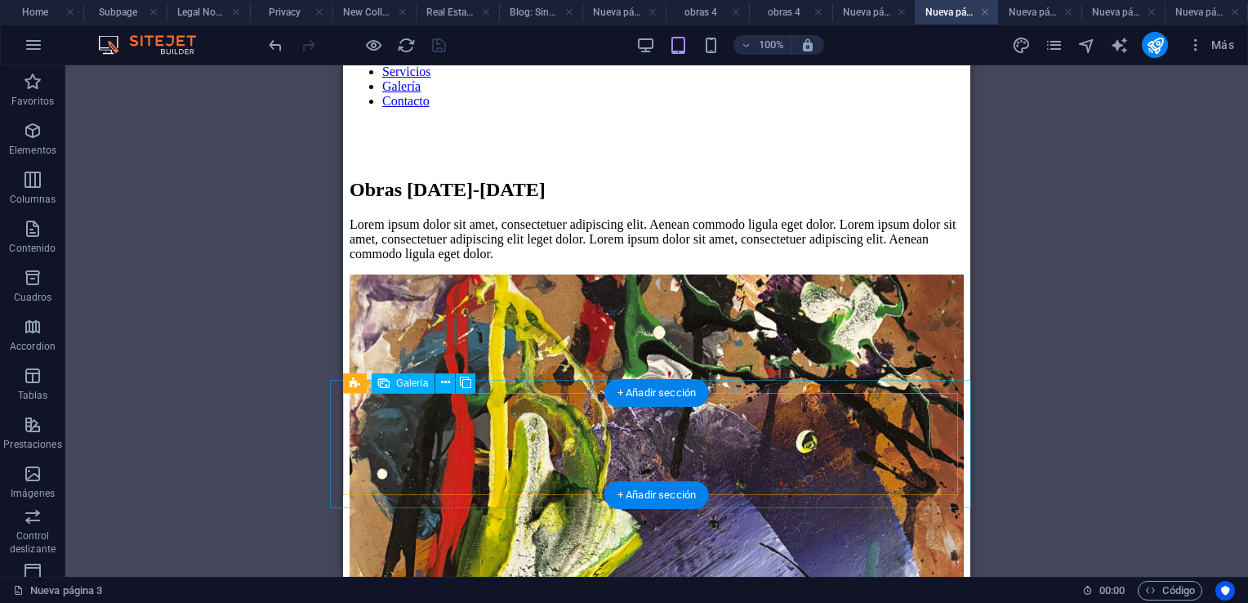
select select "4"
select select "px"
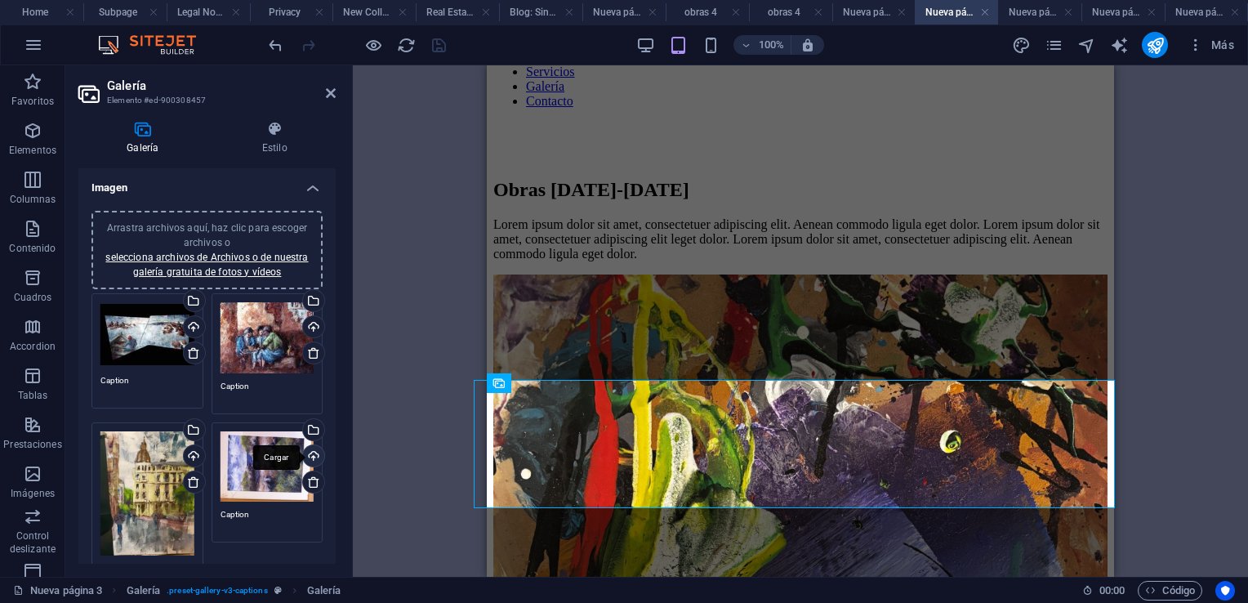
click at [307, 449] on div "Cargar" at bounding box center [312, 457] width 24 height 24
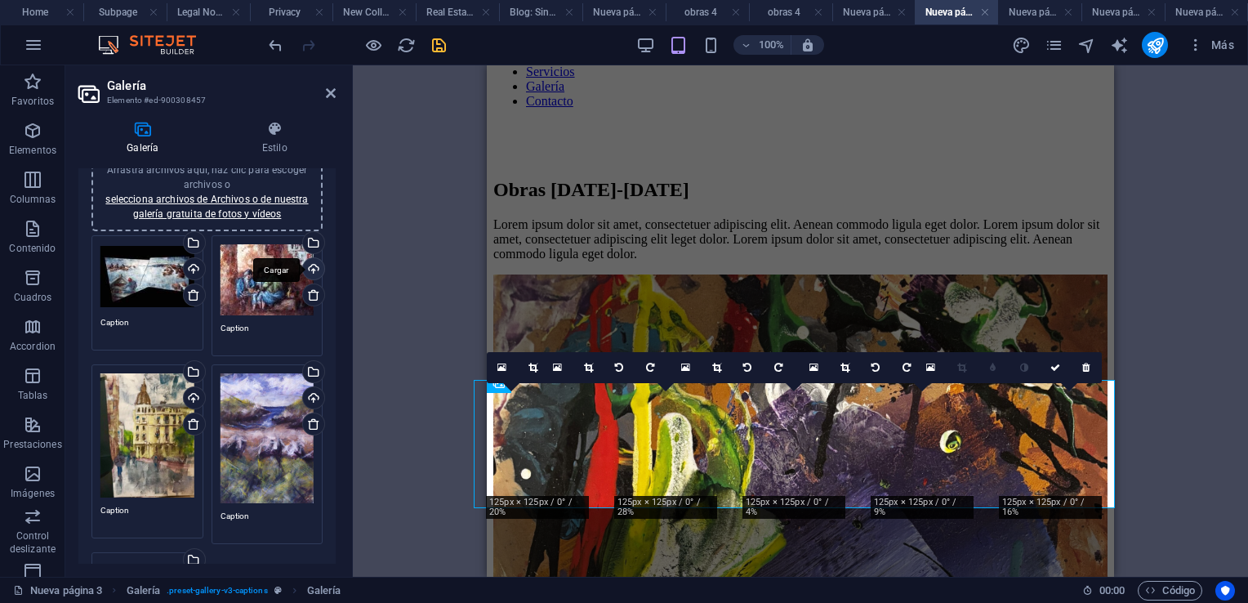
scroll to position [82, 0]
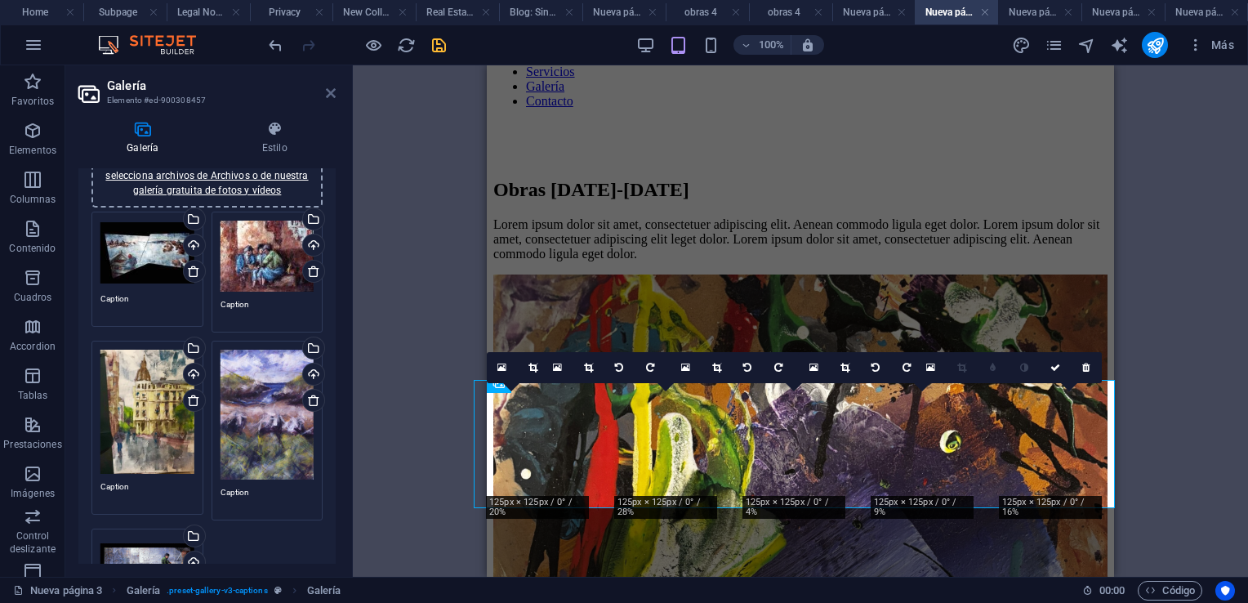
click at [329, 90] on icon at bounding box center [331, 93] width 10 height 13
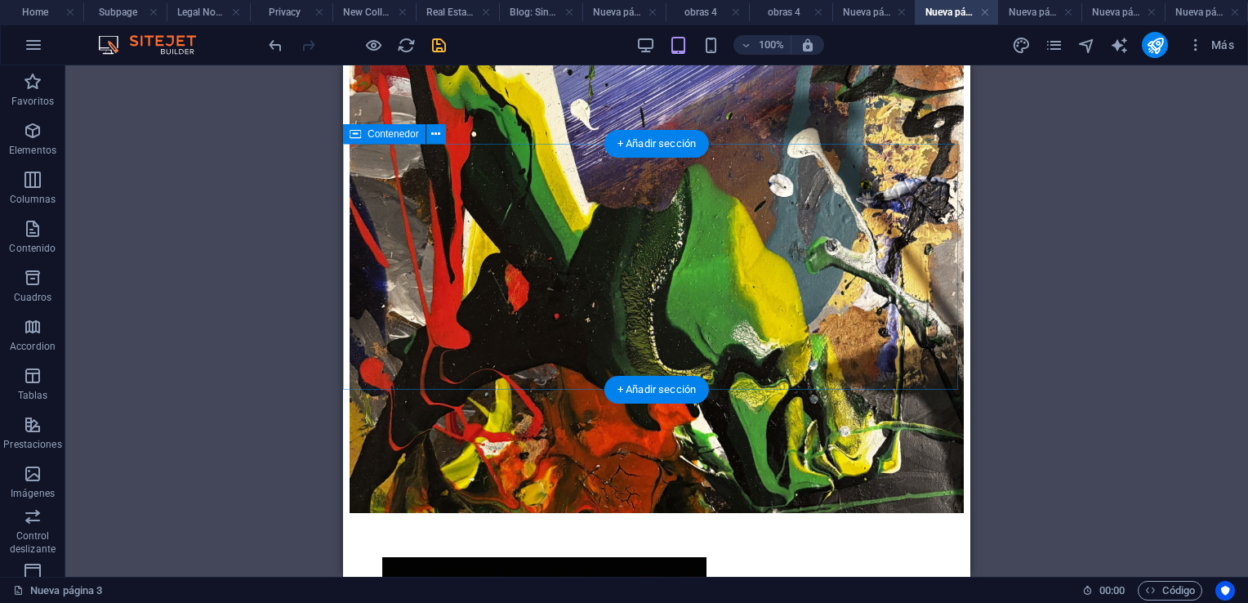
scroll to position [858, 0]
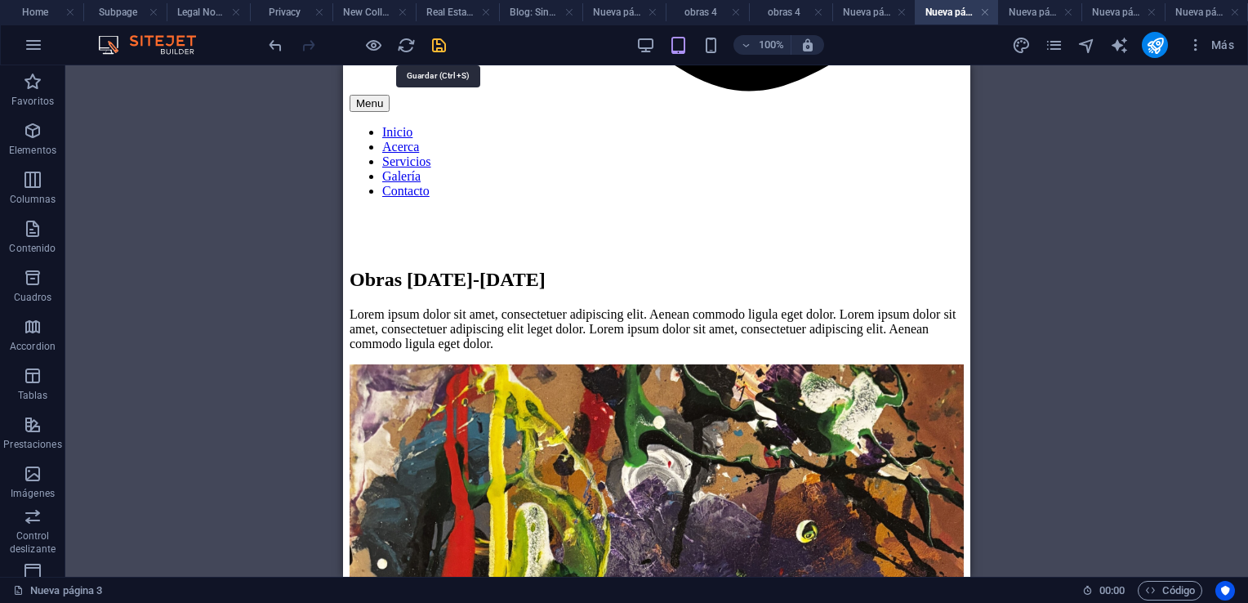
click at [435, 44] on icon "save" at bounding box center [438, 45] width 19 height 19
click at [1151, 39] on icon "publish" at bounding box center [1154, 45] width 19 height 19
click at [1157, 39] on icon "publish" at bounding box center [1154, 45] width 19 height 19
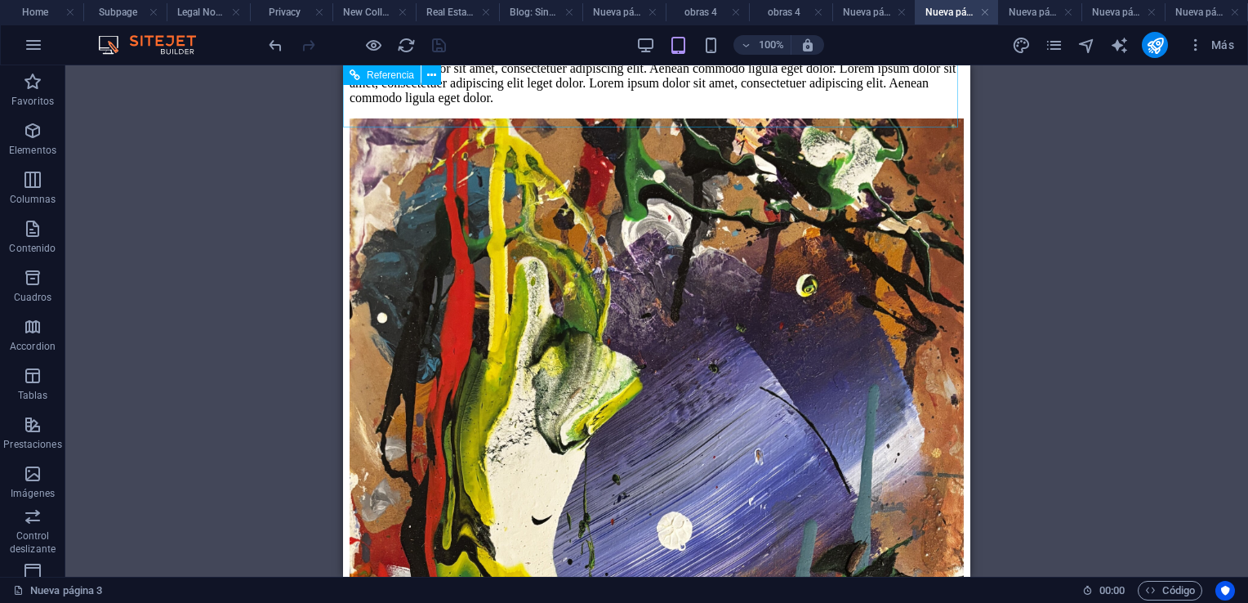
scroll to position [1103, 0]
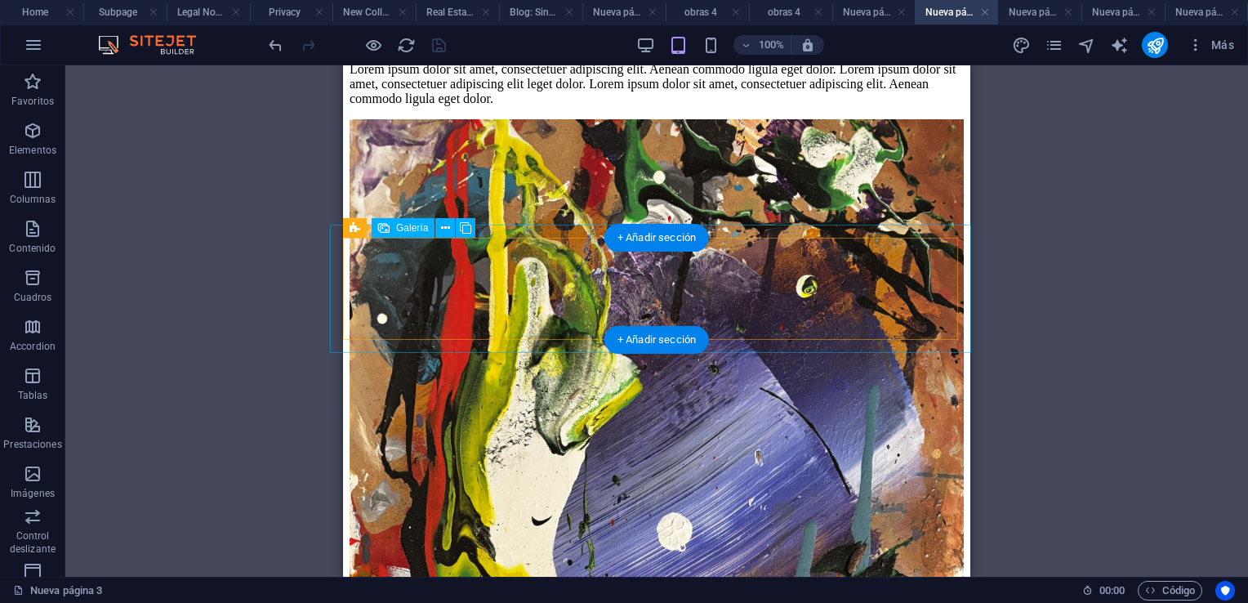
select select "4"
select select "px"
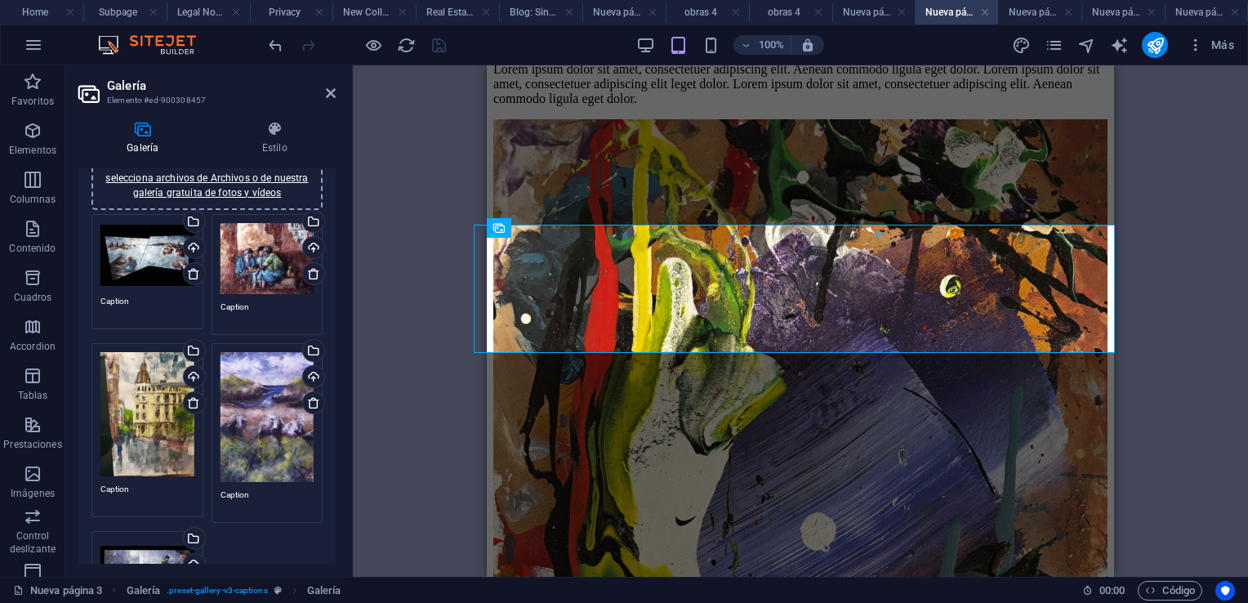
scroll to position [0, 0]
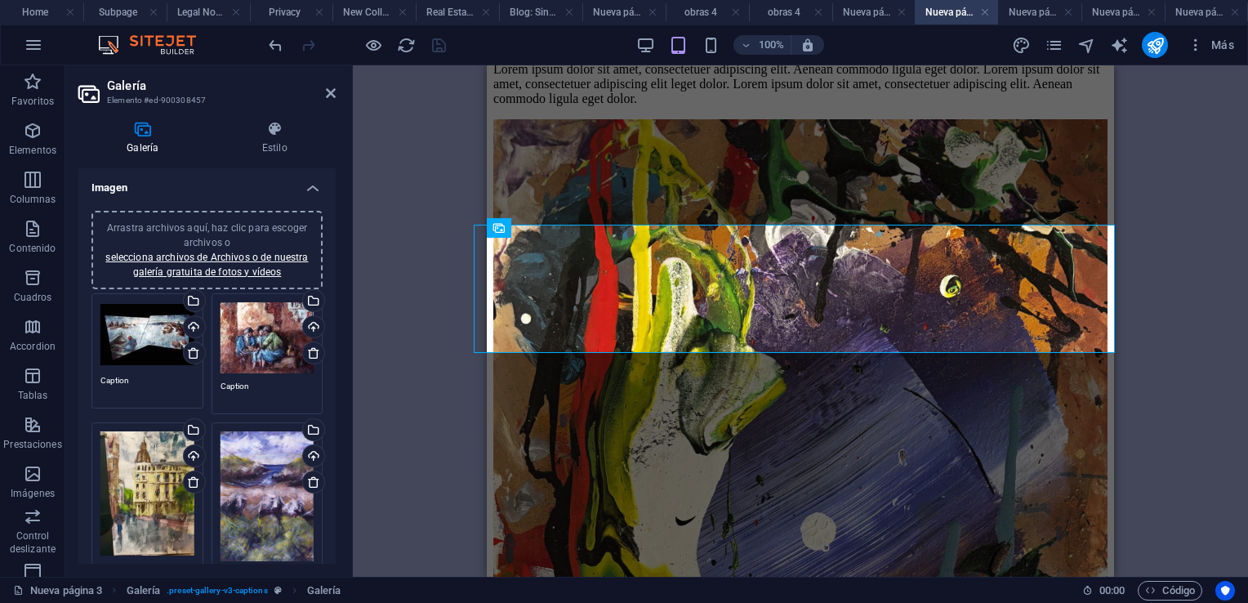
click at [336, 94] on aside "Galería Elemento #ed-900308457 Galería Estilo Imagen Arrastra archivos aquí, ha…" at bounding box center [208, 320] width 287 height 511
click at [327, 96] on icon at bounding box center [331, 93] width 10 height 13
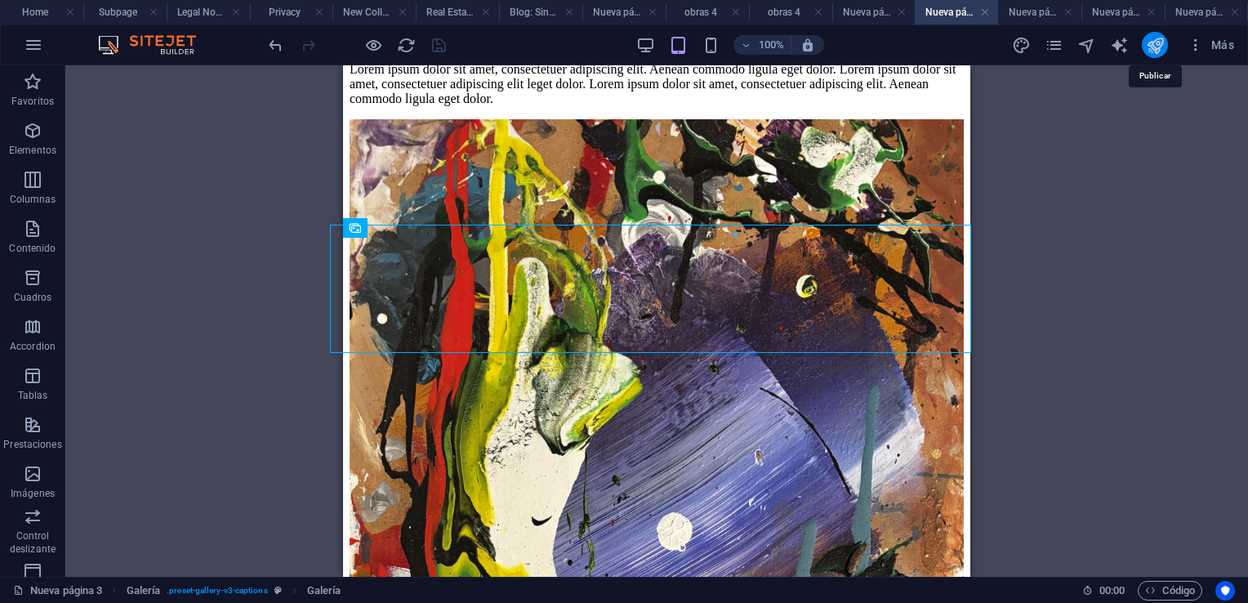
click at [1159, 42] on icon "publish" at bounding box center [1154, 45] width 19 height 19
